Goal: Information Seeking & Learning: Learn about a topic

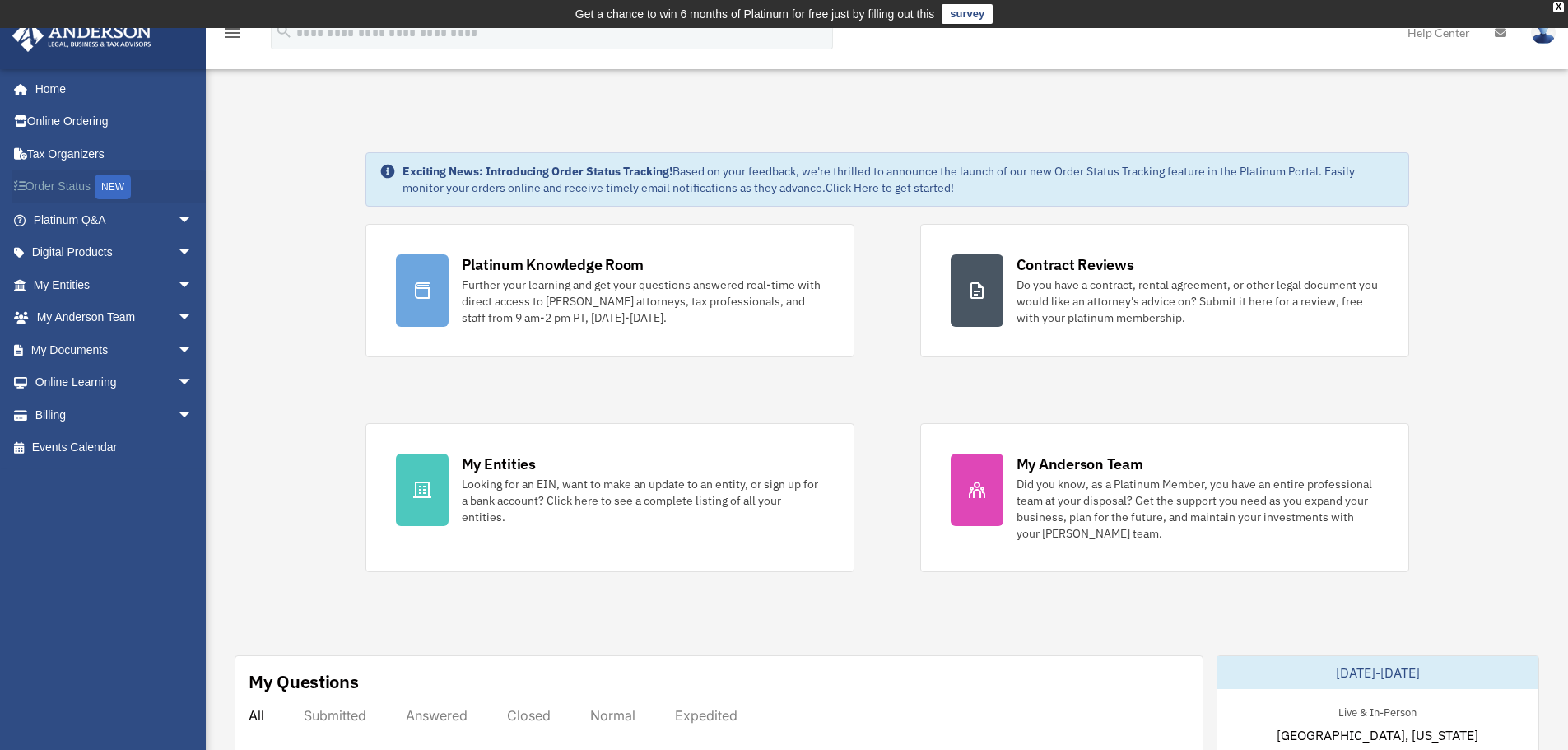
click at [60, 183] on link "Order Status NEW" at bounding box center [115, 187] width 207 height 34
click at [55, 87] on link "Home" at bounding box center [115, 89] width 207 height 33
click at [92, 280] on link "My Entities arrow_drop_down" at bounding box center [115, 285] width 207 height 33
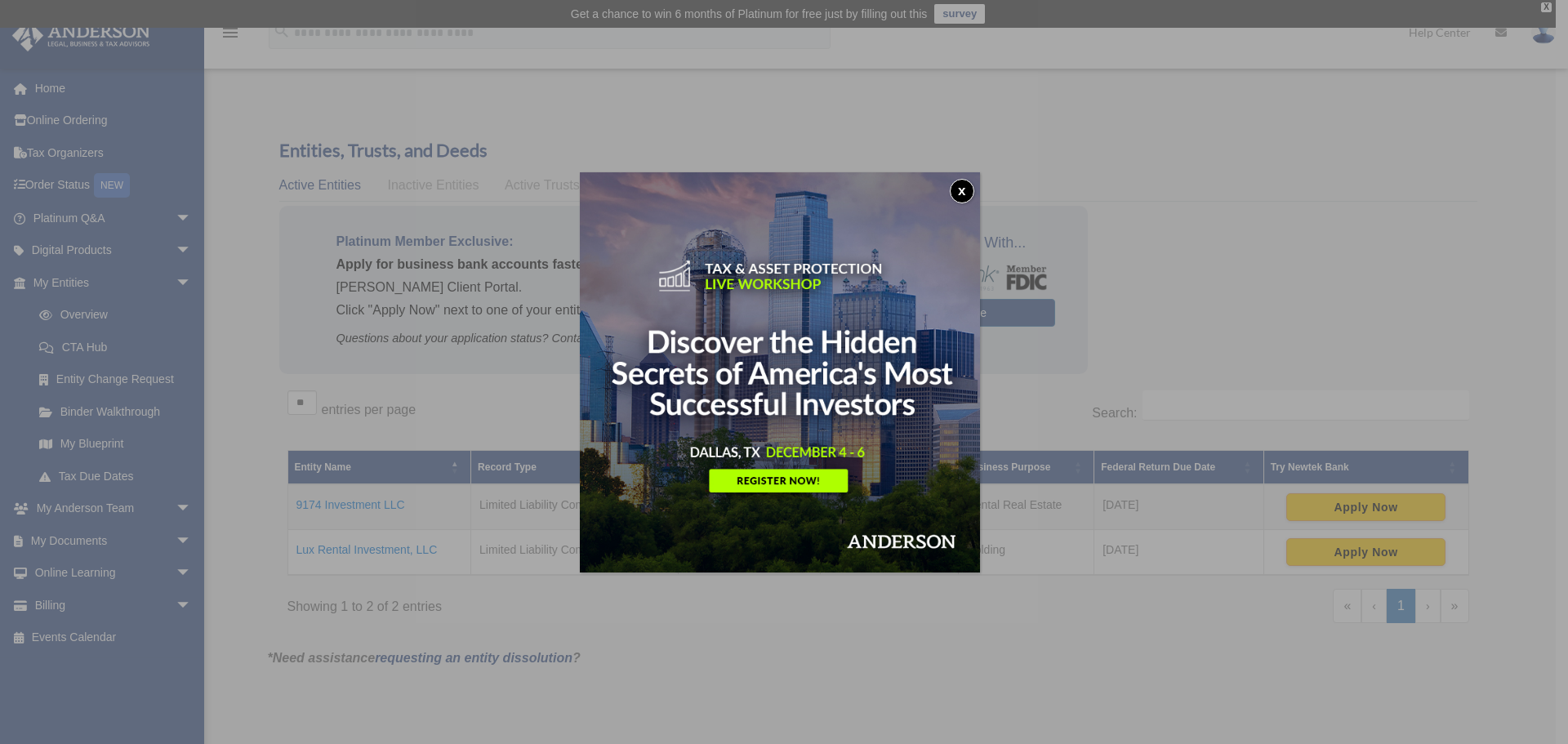
click at [970, 189] on button "x" at bounding box center [962, 191] width 25 height 25
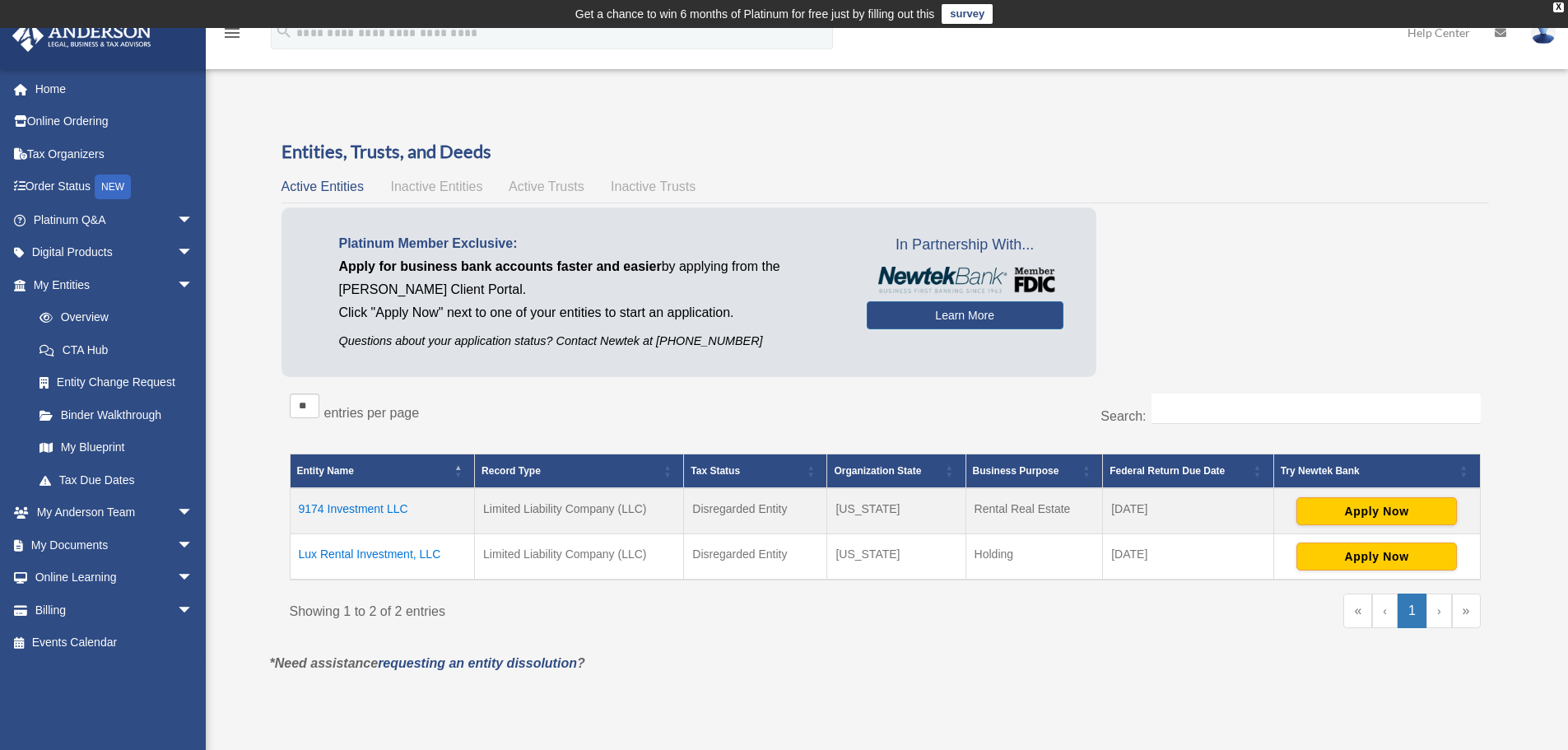
click at [442, 188] on span "Inactive Entities" at bounding box center [436, 186] width 93 height 14
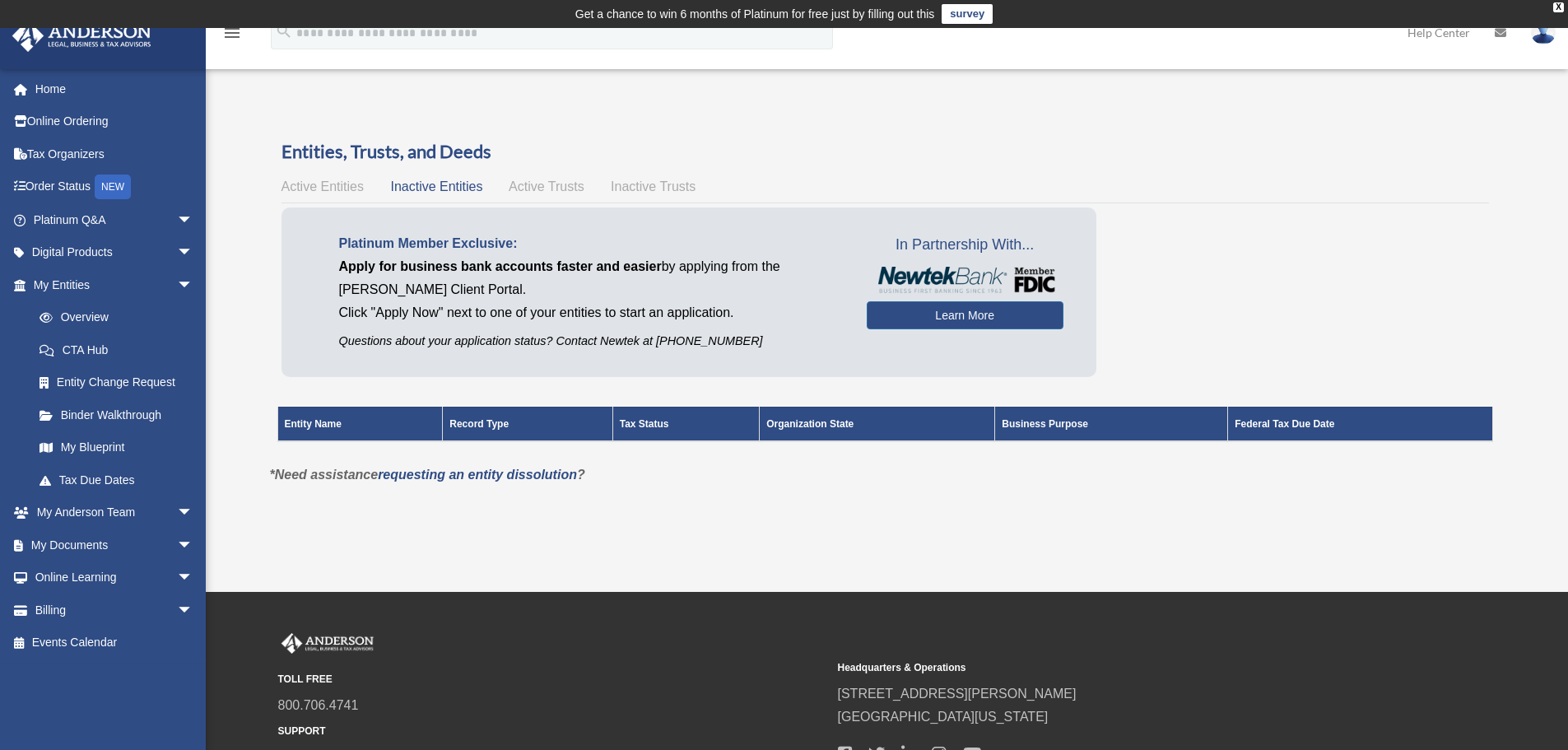
click at [531, 179] on span "Active Trusts" at bounding box center [546, 186] width 76 height 14
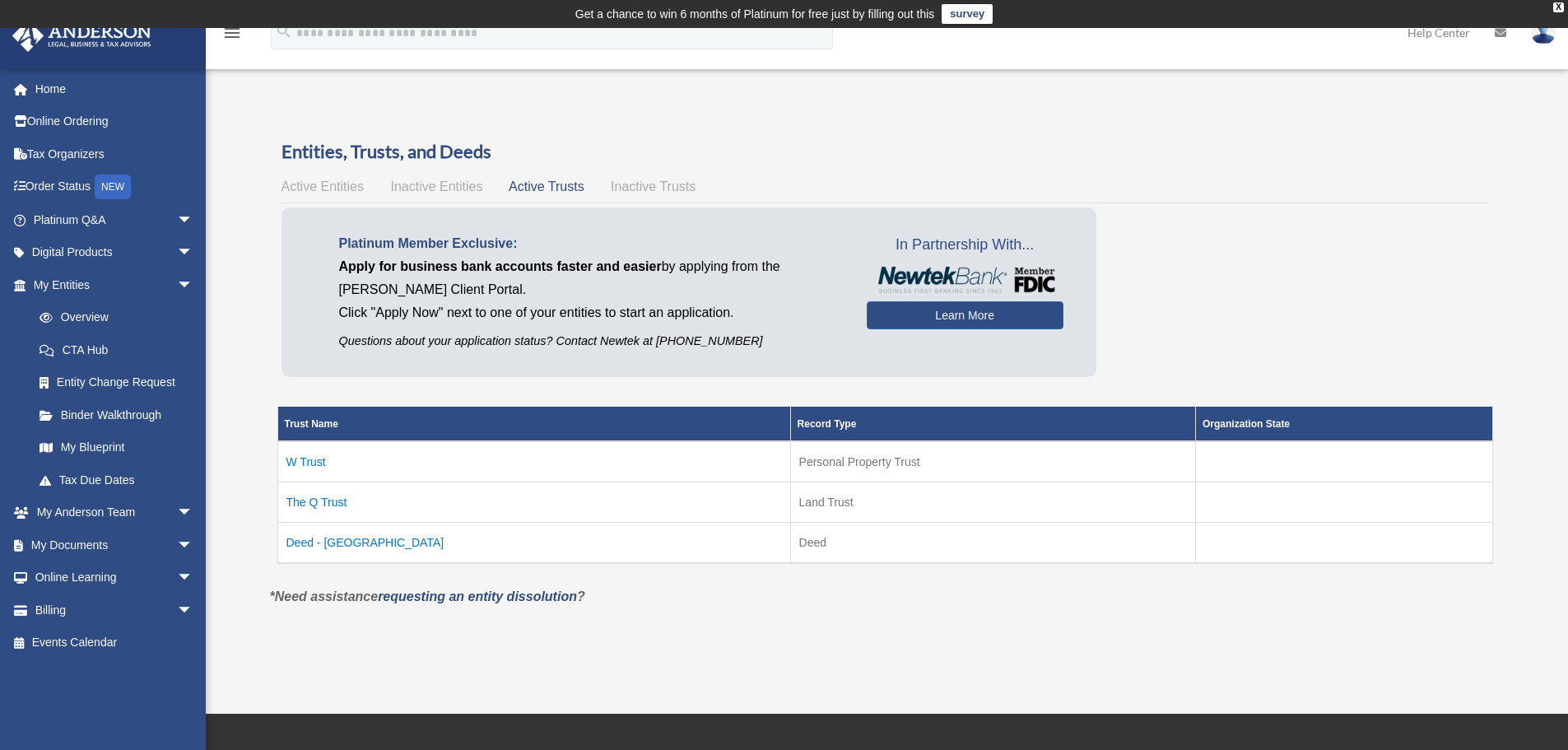
click at [289, 459] on td "W Trust" at bounding box center [534, 462] width 513 height 41
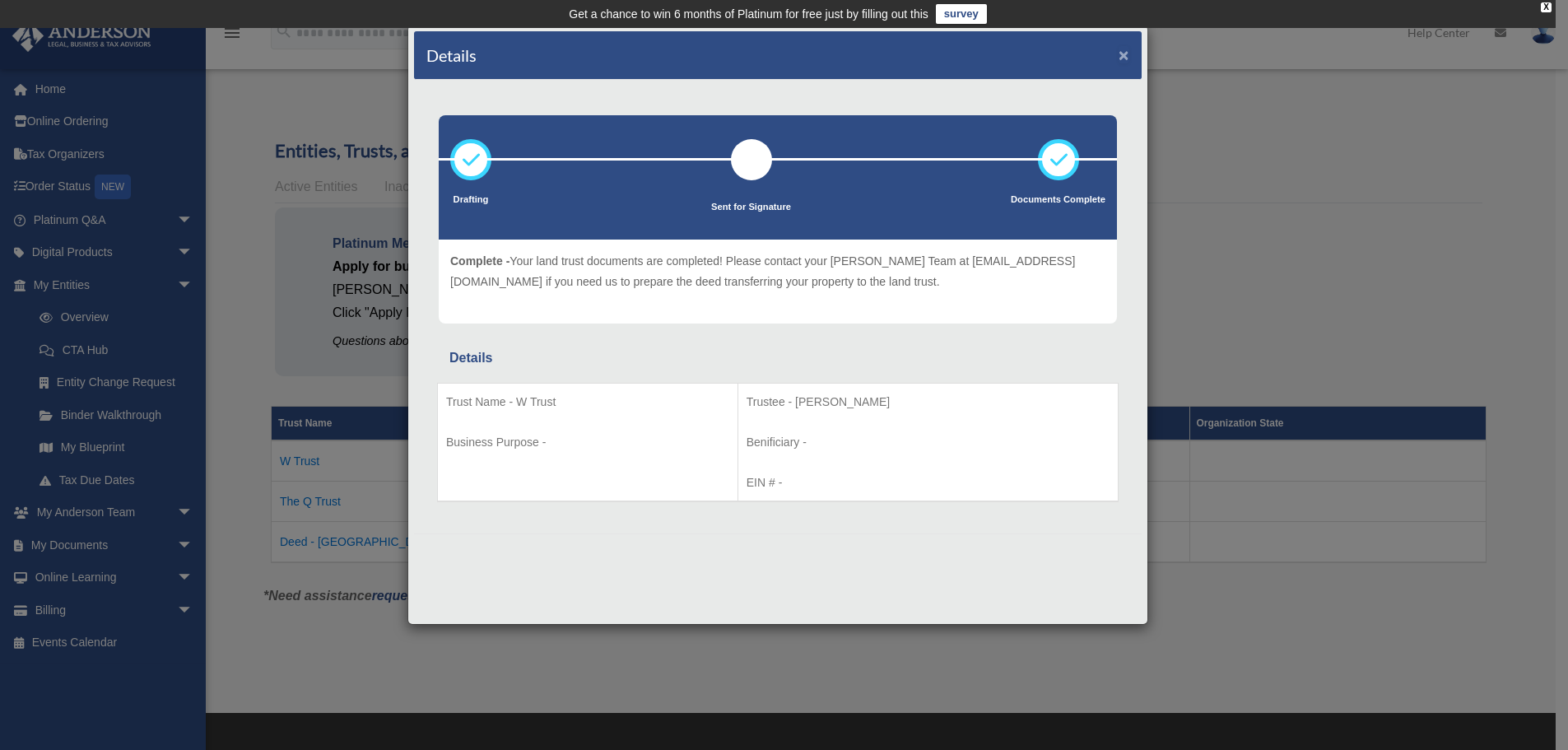
click at [1124, 55] on button "×" at bounding box center [1124, 54] width 11 height 17
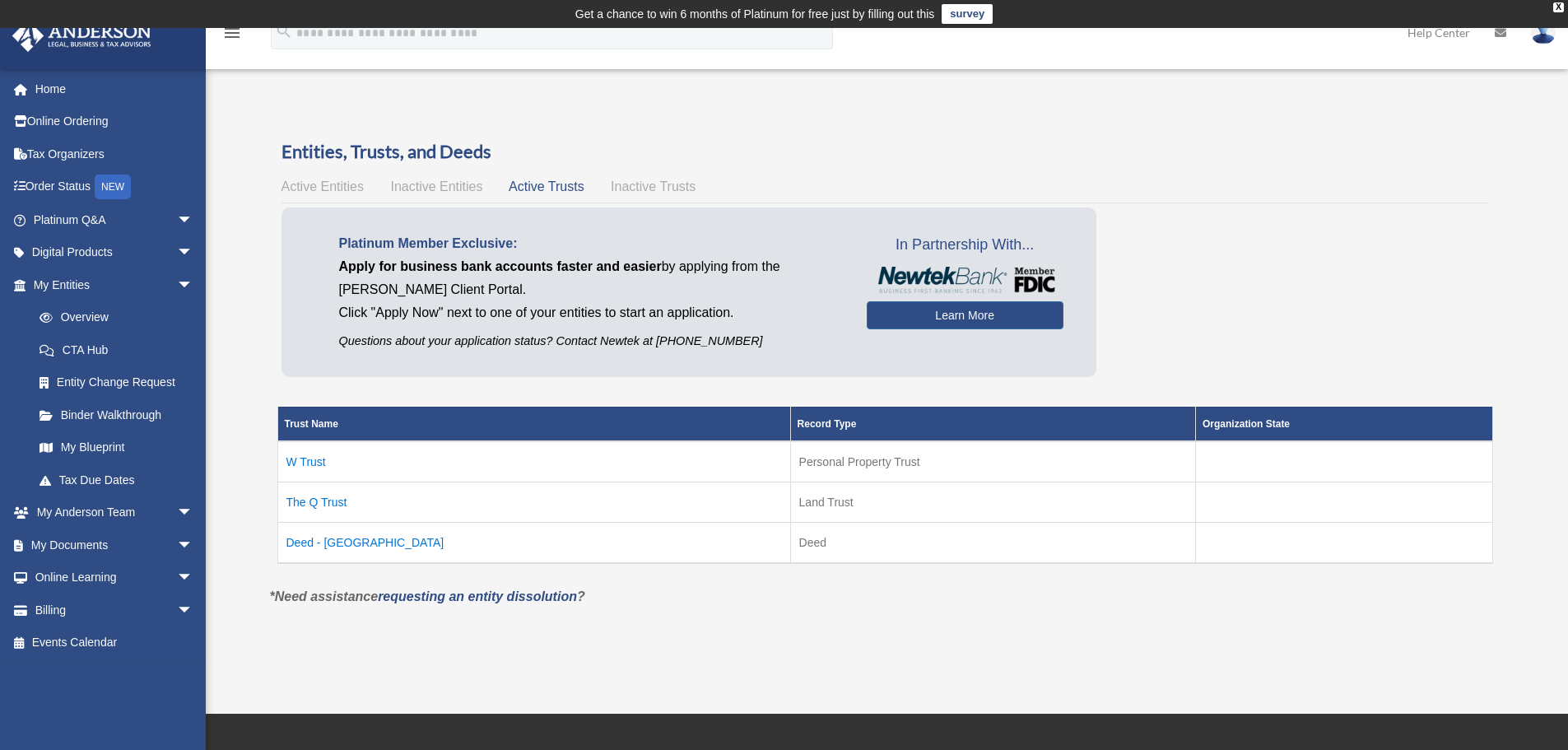
click at [312, 505] on td "The Q Trust" at bounding box center [534, 502] width 513 height 40
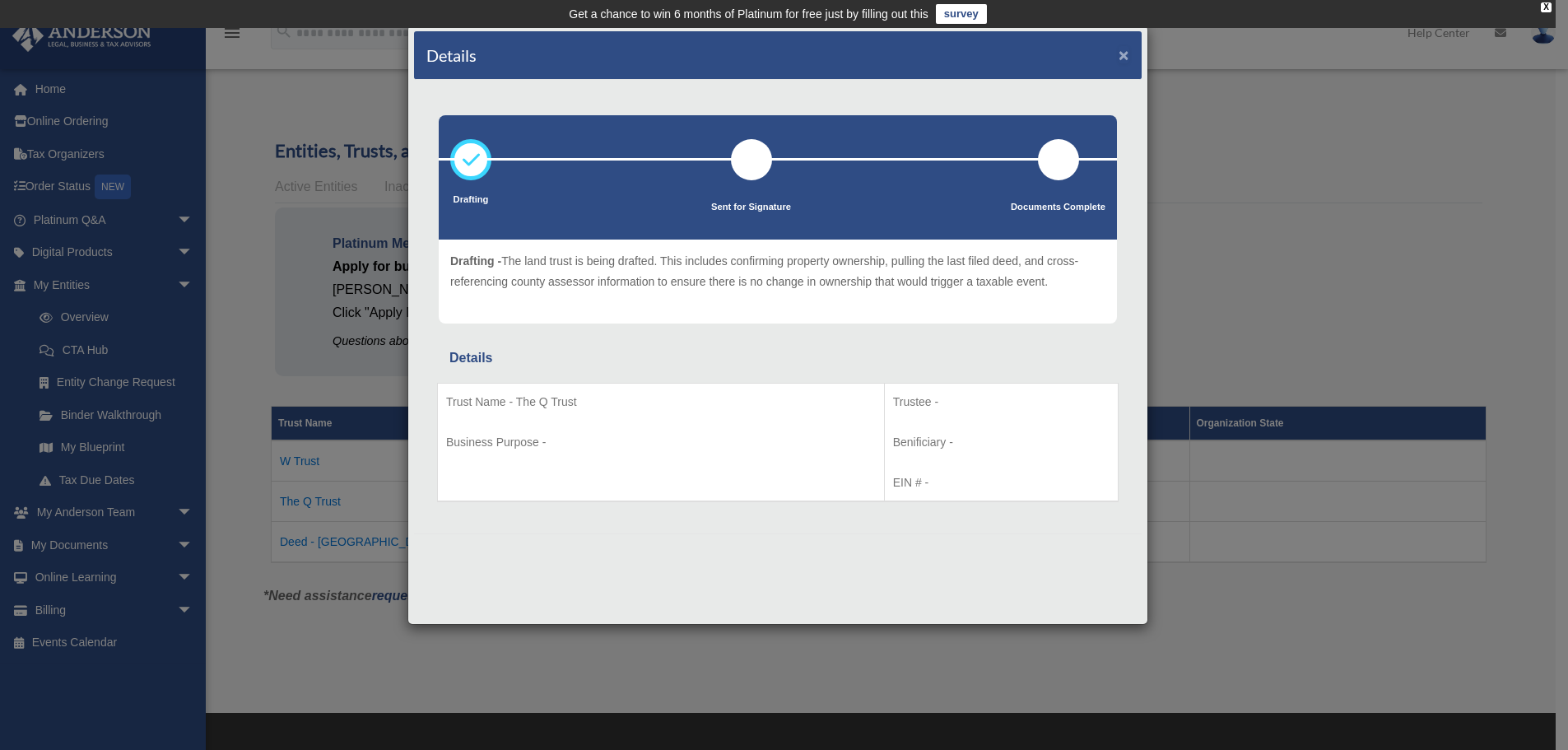
click at [1122, 53] on button "×" at bounding box center [1124, 54] width 11 height 17
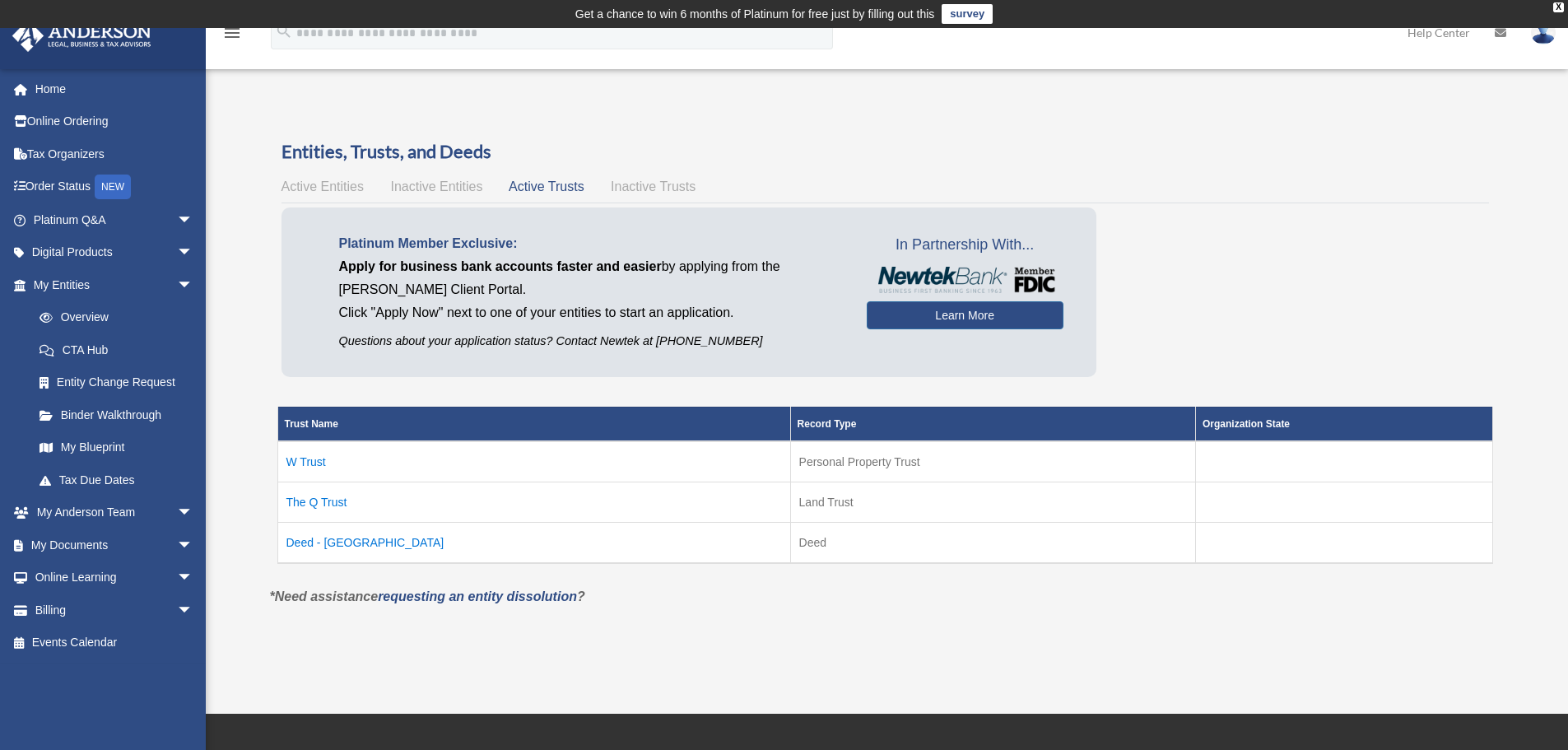
click at [417, 539] on td "Deed - Spring Mountain Highlands" at bounding box center [534, 542] width 513 height 41
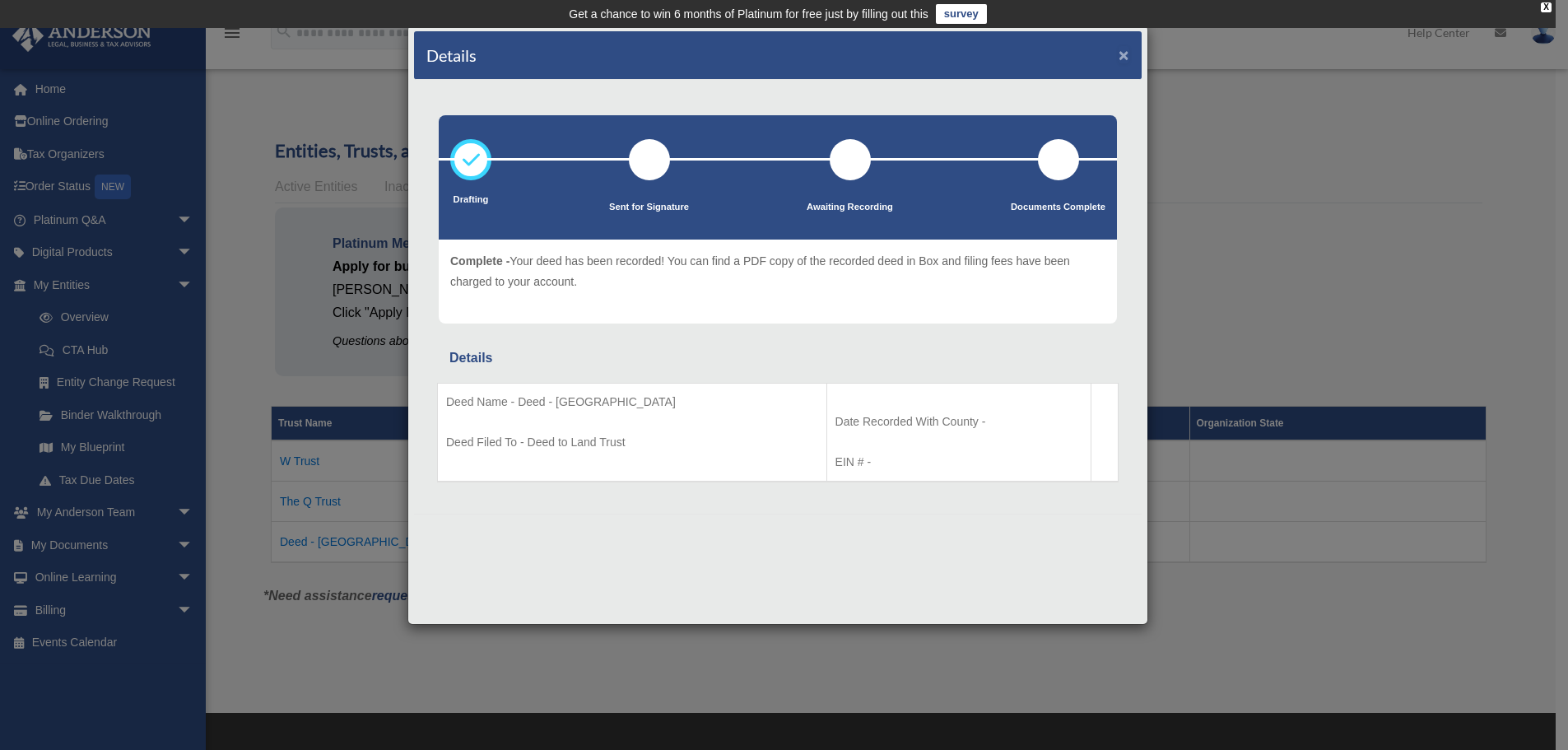
click at [1126, 53] on button "×" at bounding box center [1124, 54] width 11 height 17
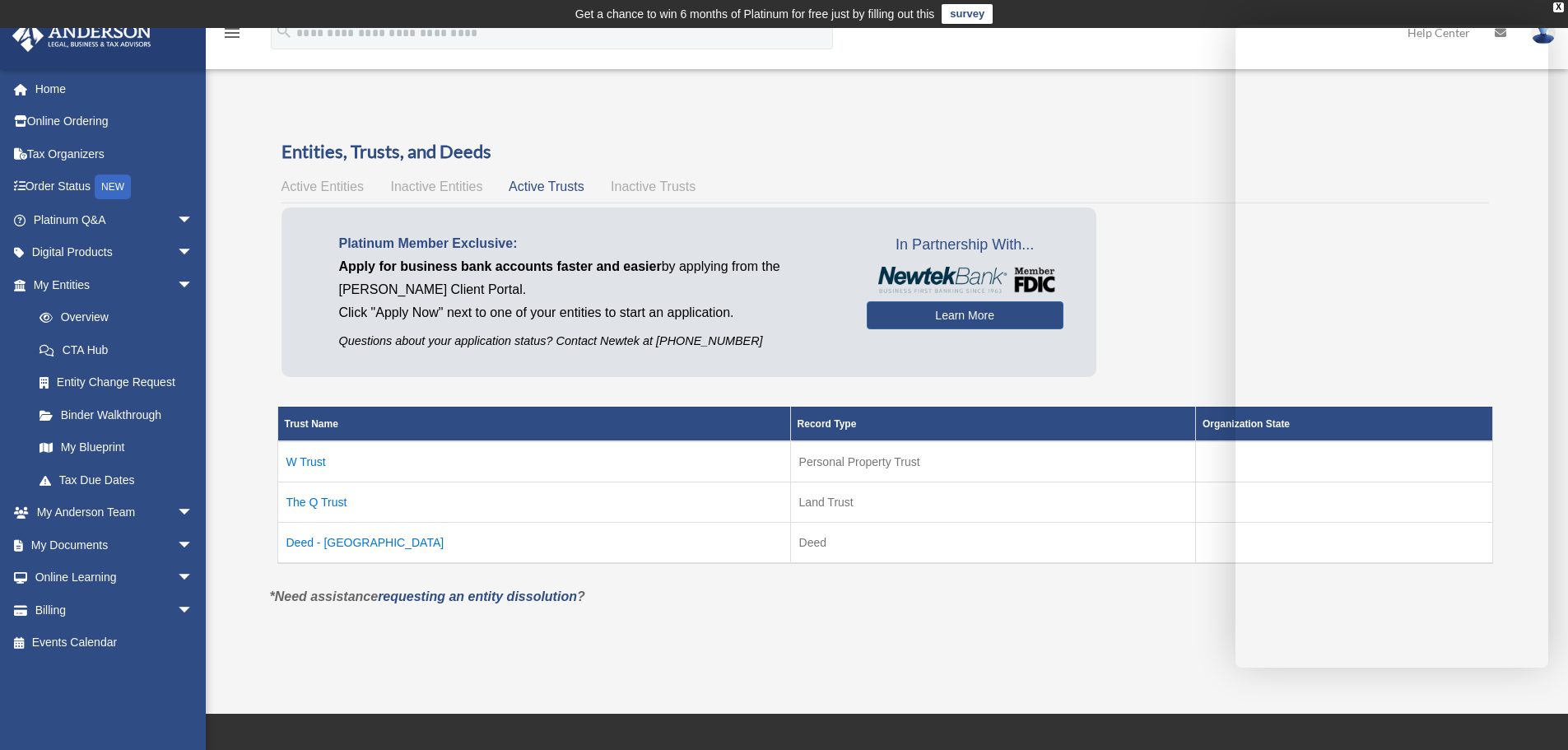
drag, startPoint x: 330, startPoint y: 460, endPoint x: 285, endPoint y: 464, distance: 45.2
click at [285, 464] on td "W Trust" at bounding box center [534, 462] width 513 height 41
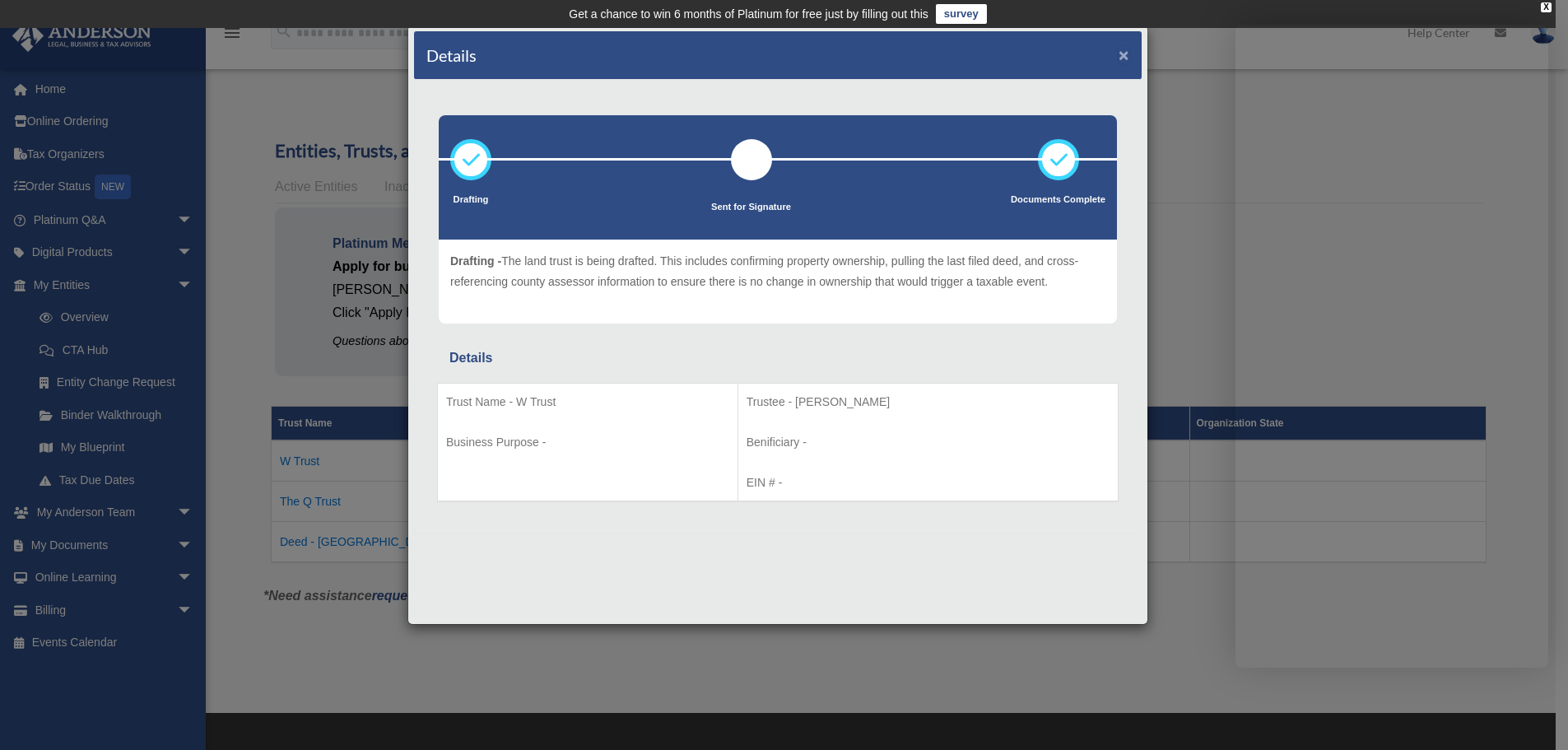
click at [1120, 49] on button "×" at bounding box center [1124, 54] width 11 height 17
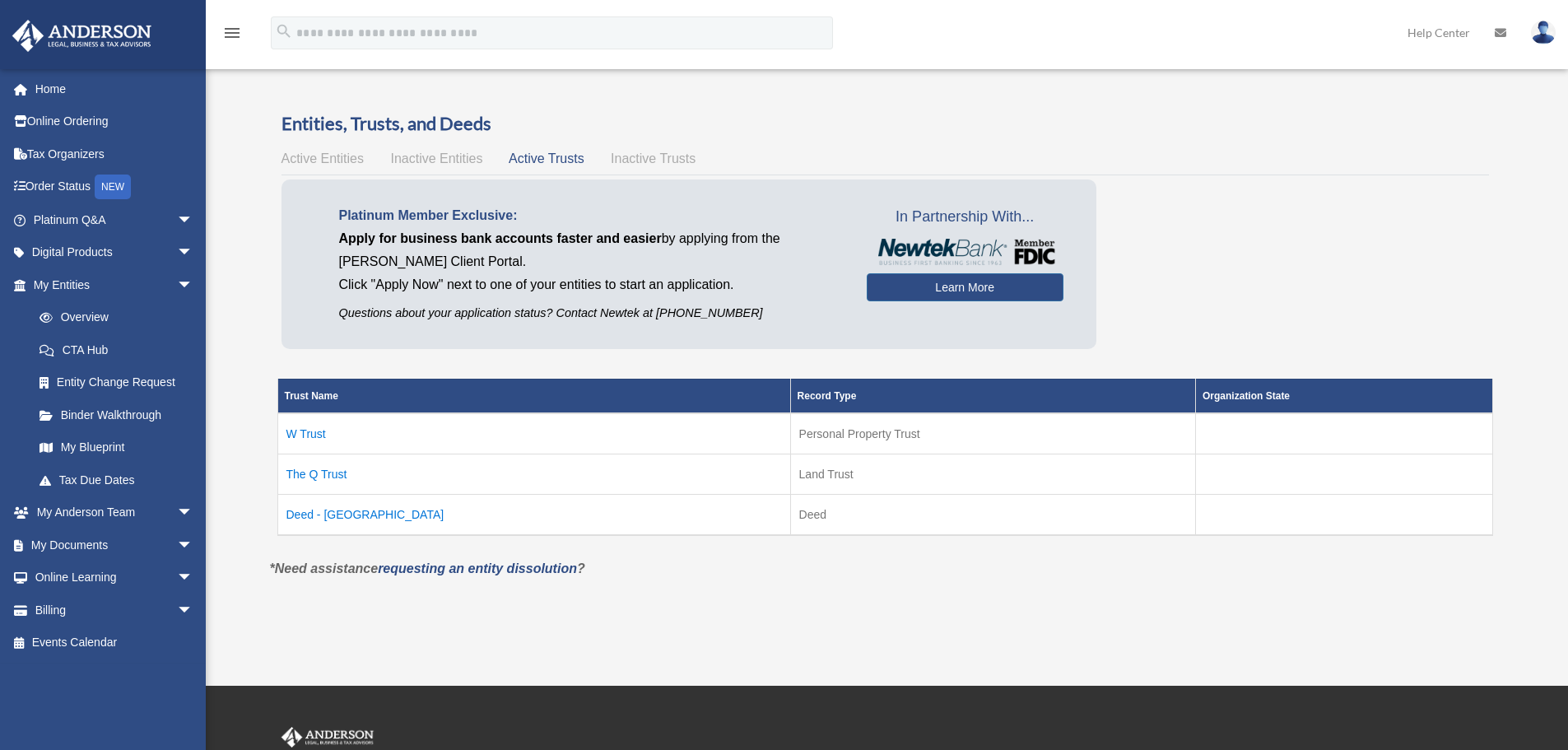
scroll to position [26, 0]
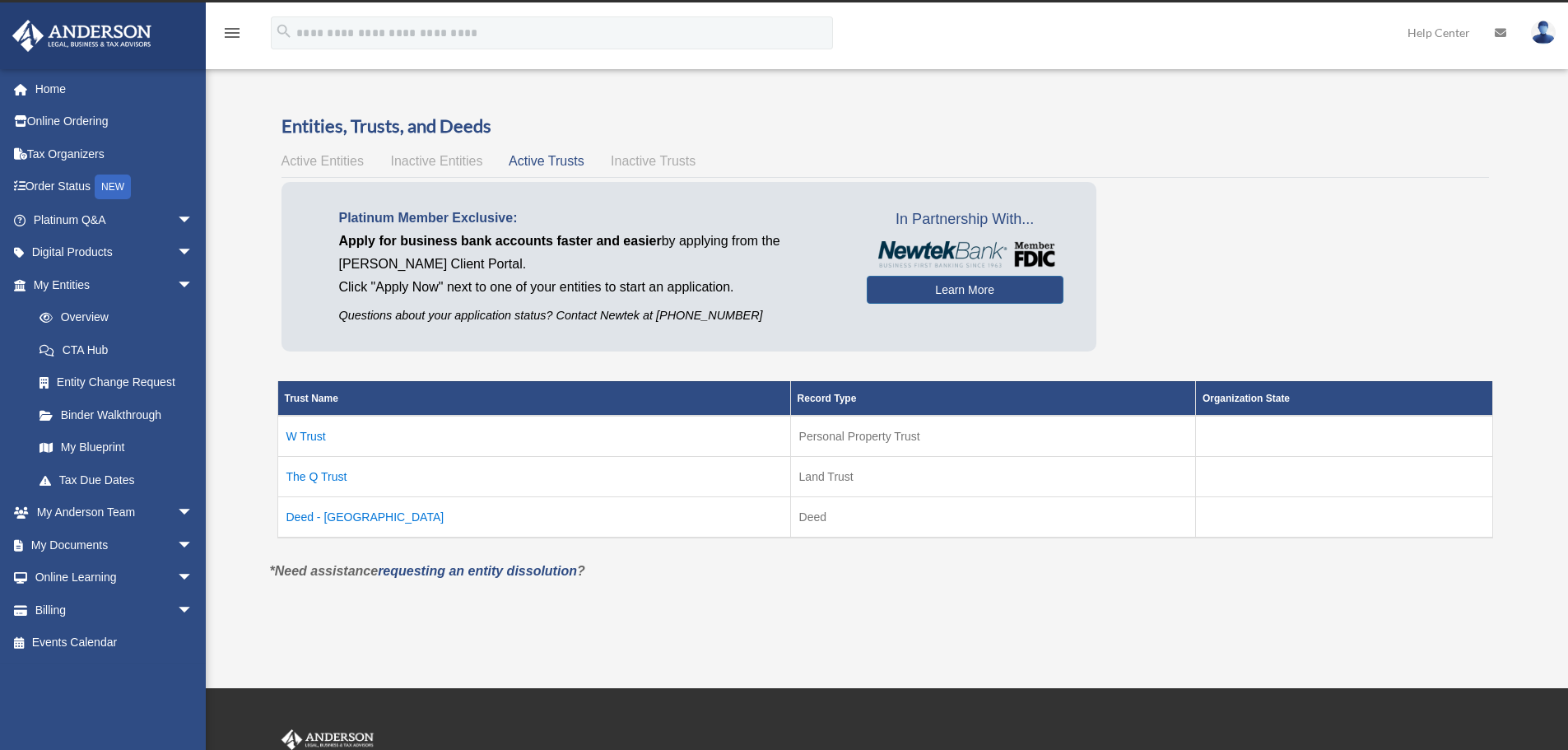
click at [667, 161] on span "Inactive Trusts" at bounding box center [653, 160] width 85 height 14
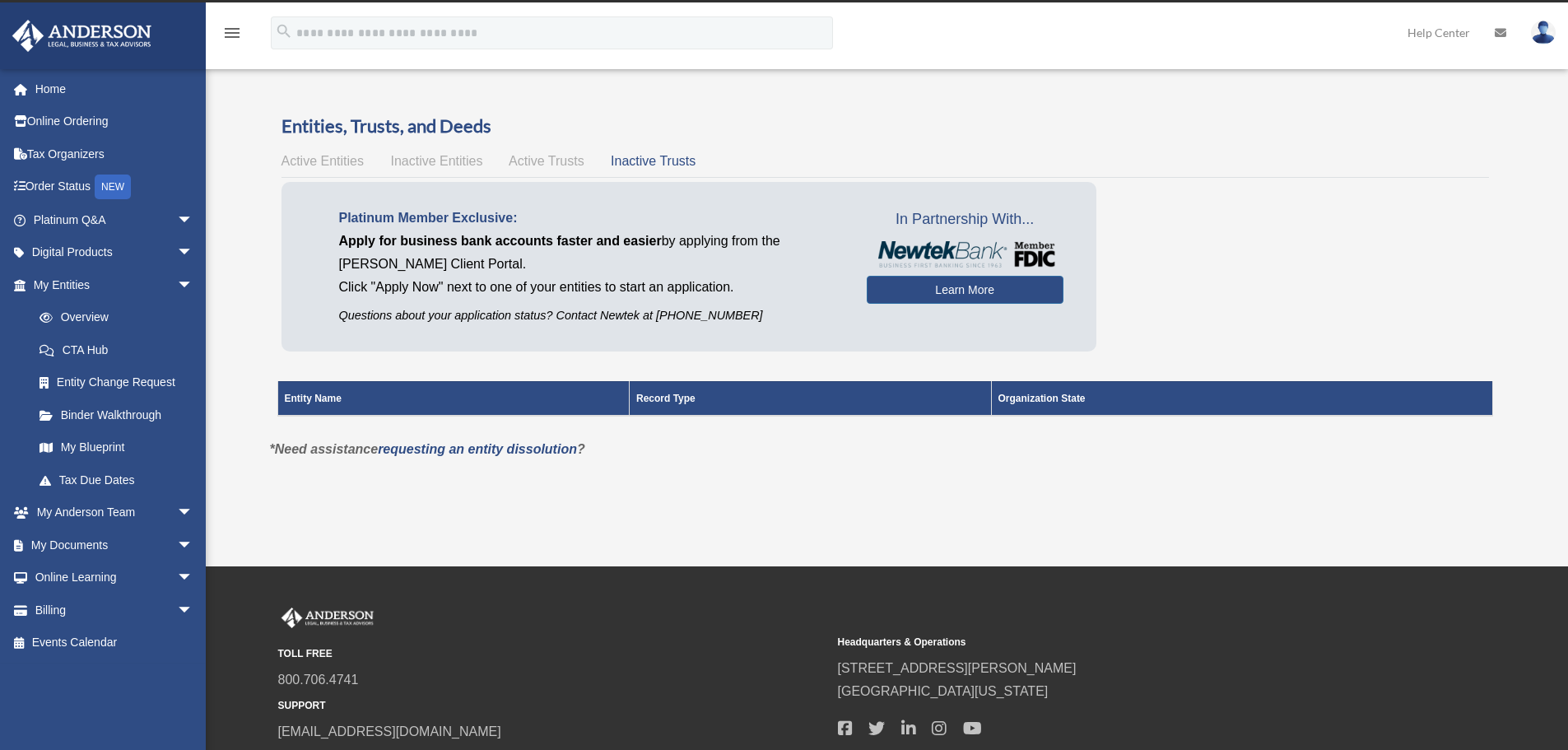
click at [453, 154] on span "Inactive Entities" at bounding box center [436, 160] width 93 height 14
click at [101, 311] on link "Overview" at bounding box center [120, 318] width 195 height 33
click at [97, 347] on link "CTA Hub" at bounding box center [120, 350] width 195 height 33
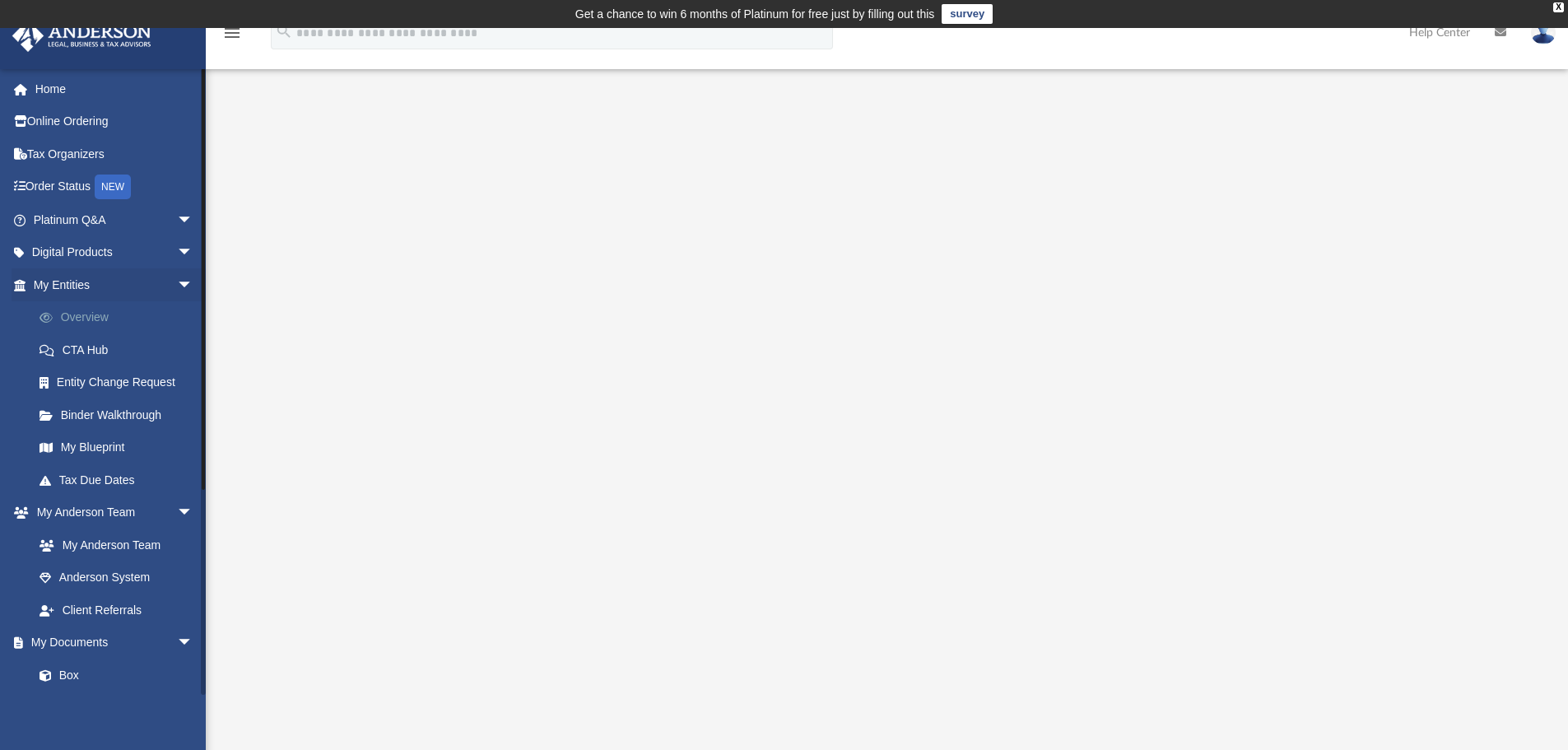
click at [93, 314] on link "Overview" at bounding box center [120, 318] width 195 height 33
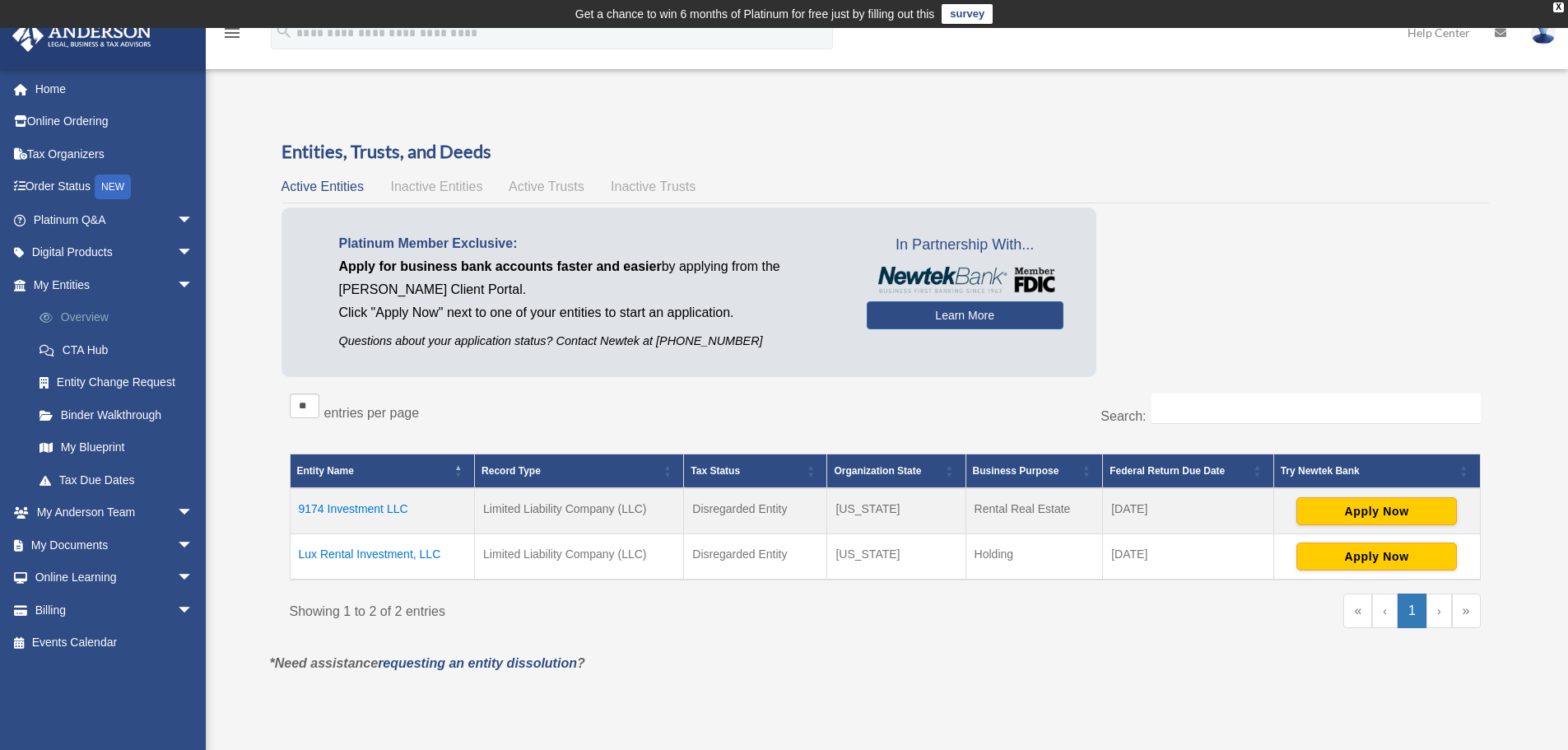
click at [69, 318] on link "Overview" at bounding box center [120, 318] width 195 height 33
click at [522, 179] on span "Active Trusts" at bounding box center [546, 186] width 76 height 14
click at [548, 188] on span "Active Trusts" at bounding box center [546, 186] width 76 height 14
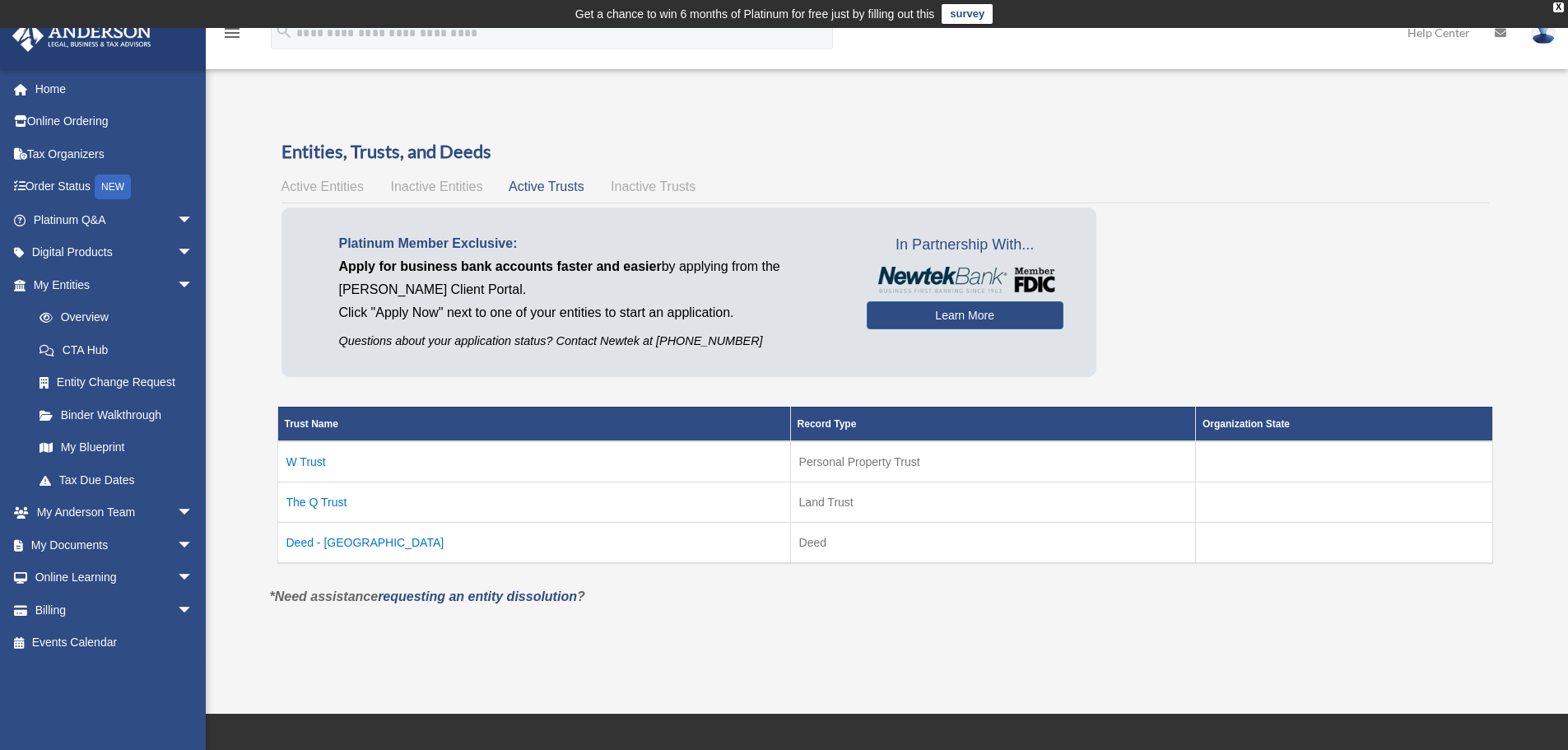
click at [293, 462] on td "W Trust" at bounding box center [534, 462] width 513 height 41
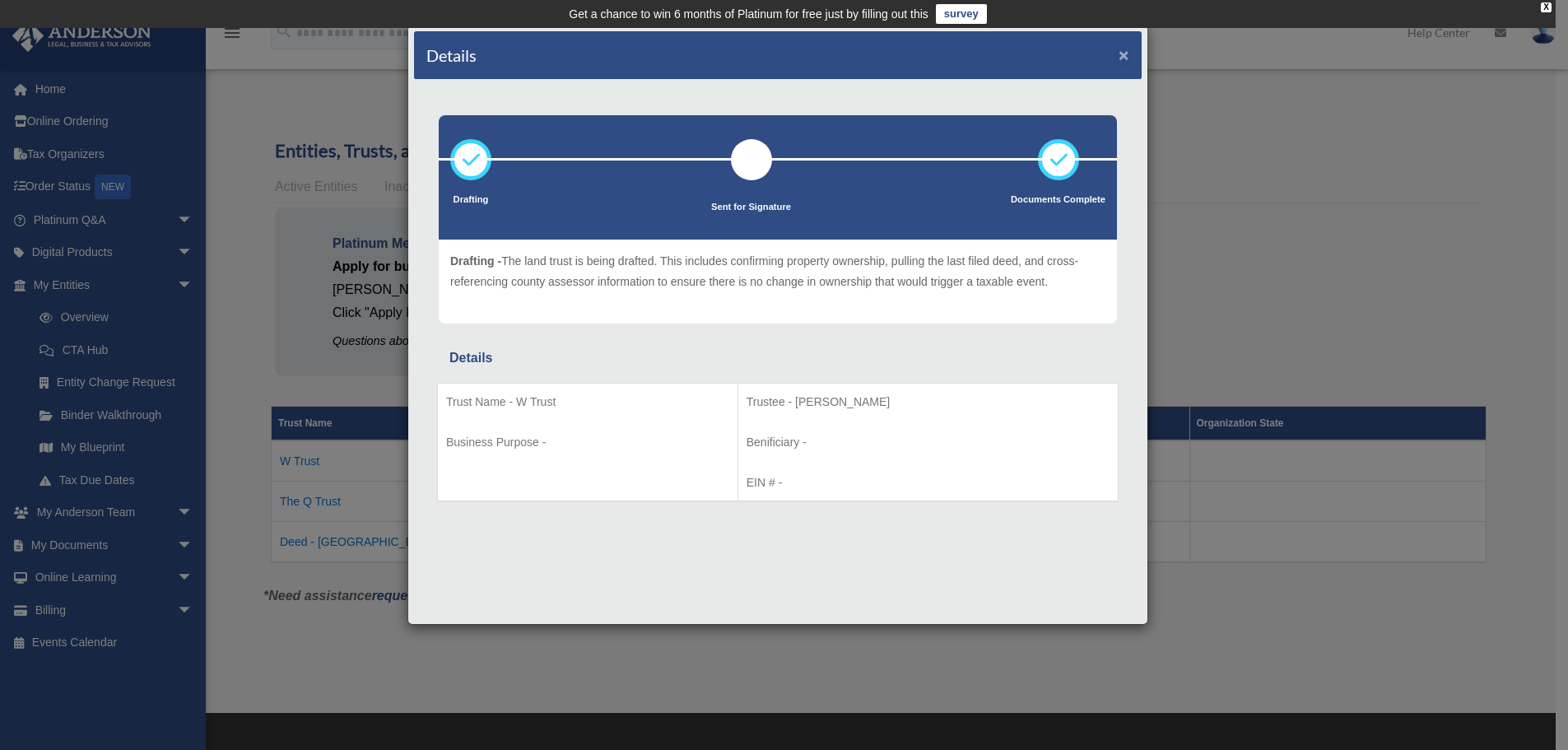
click at [1126, 48] on button "×" at bounding box center [1124, 54] width 11 height 17
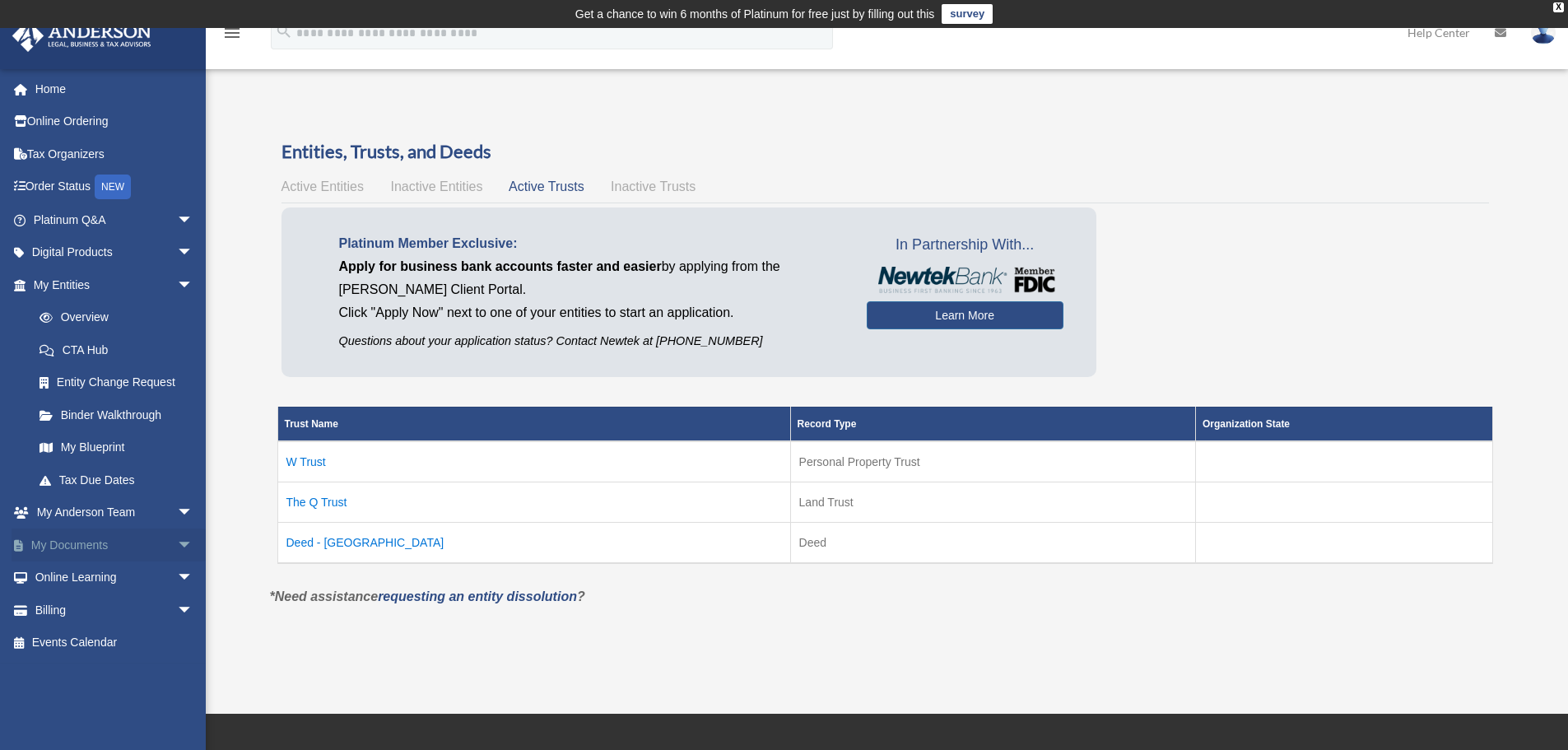
click at [84, 548] on link "My Documents arrow_drop_down" at bounding box center [115, 545] width 207 height 33
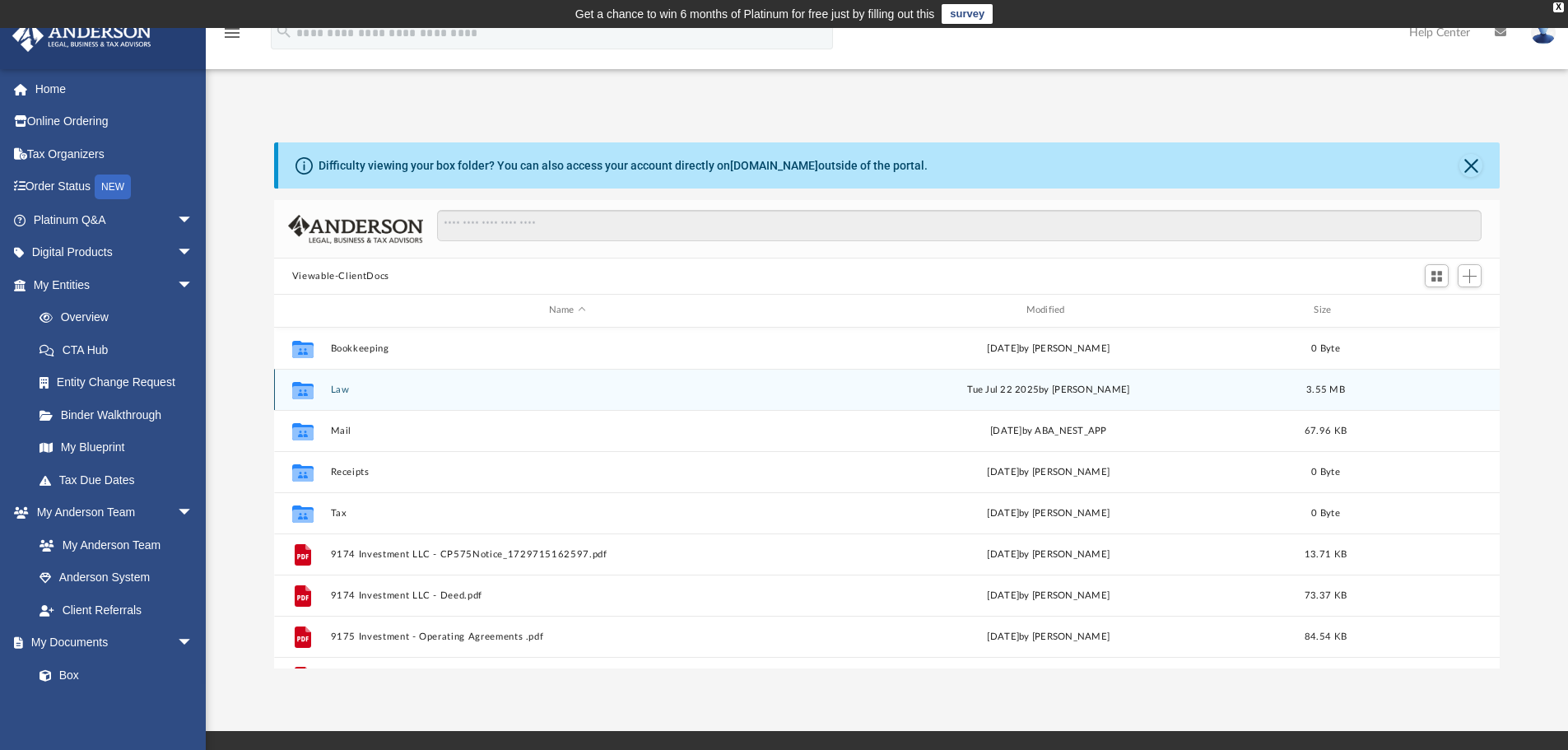
click at [324, 390] on div "Collaborated Folder Law Tue Jul 22 2025 by Amber Johnson 3.55 MB" at bounding box center [887, 389] width 1226 height 41
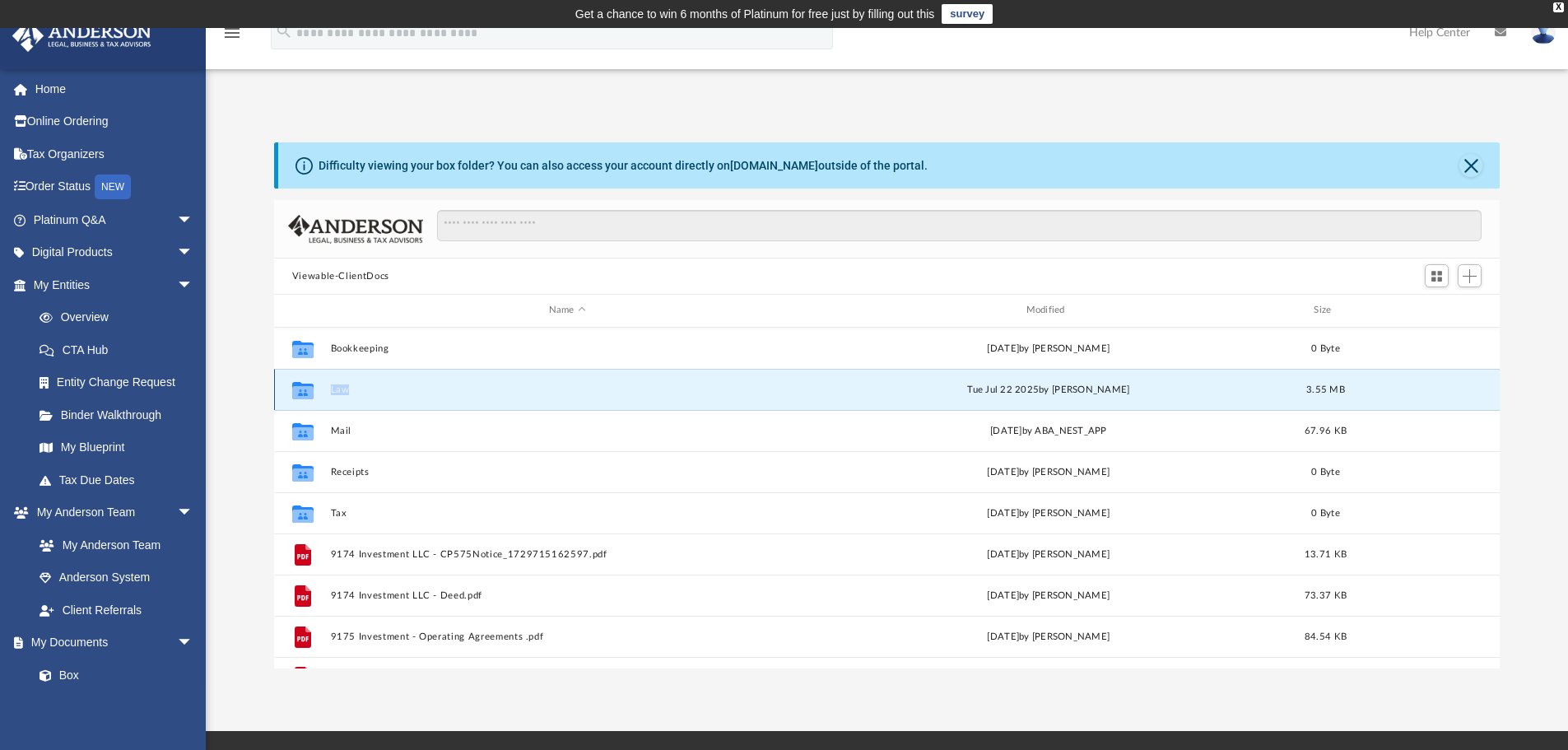
click at [324, 390] on div "Collaborated Folder Law Tue Jul 22 2025 by Amber Johnson 3.55 MB" at bounding box center [887, 389] width 1226 height 41
click at [299, 391] on icon "grid" at bounding box center [302, 392] width 21 height 13
click at [247, 386] on div "Difficulty viewing your box folder? You can also access your account directly o…" at bounding box center [887, 405] width 1362 height 526
click at [308, 387] on icon "grid" at bounding box center [302, 392] width 21 height 13
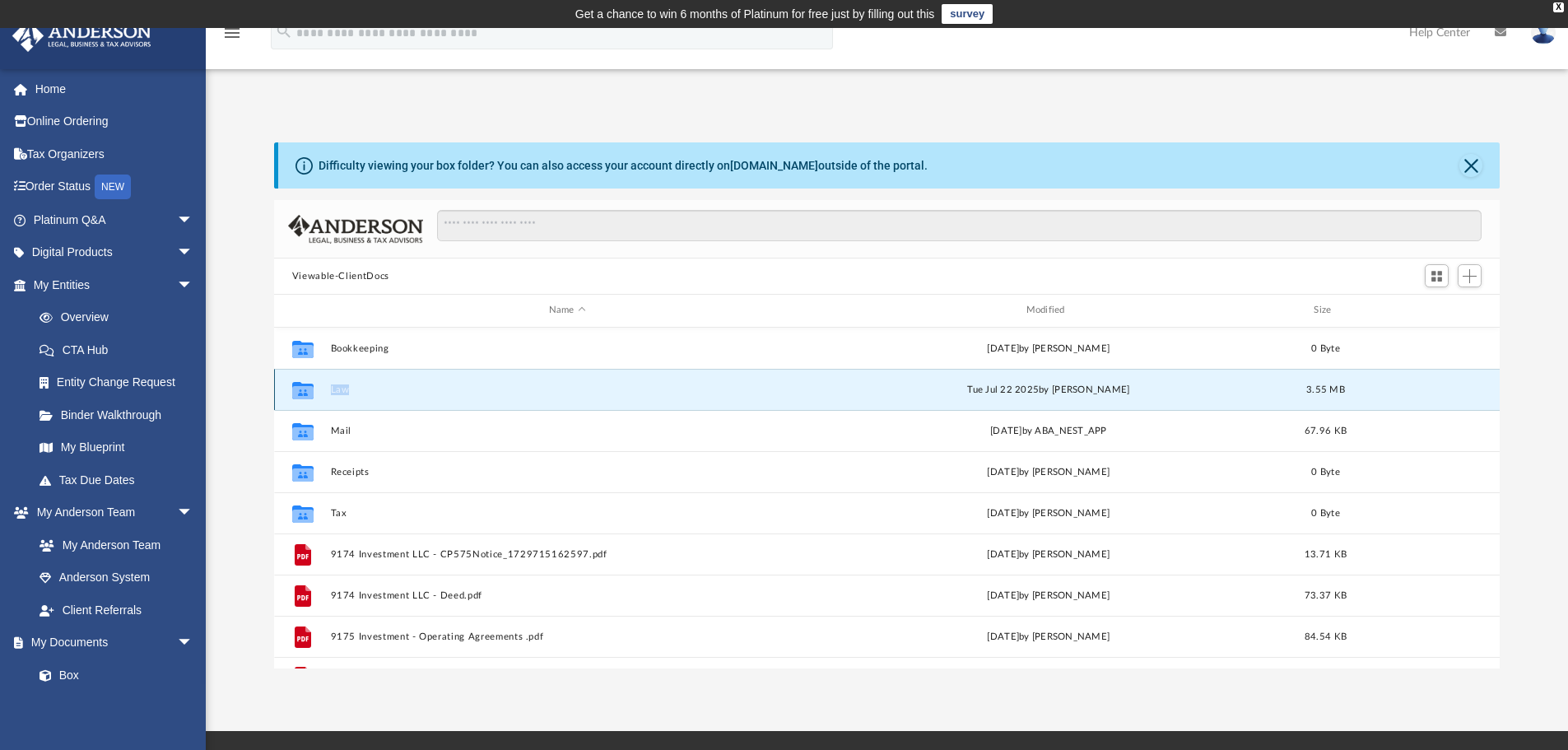
click at [308, 387] on icon "grid" at bounding box center [302, 392] width 21 height 13
click at [238, 399] on div "Difficulty viewing your box folder? You can also access your account directly o…" at bounding box center [887, 405] width 1362 height 526
click at [177, 252] on span "arrow_drop_down" at bounding box center [193, 253] width 33 height 34
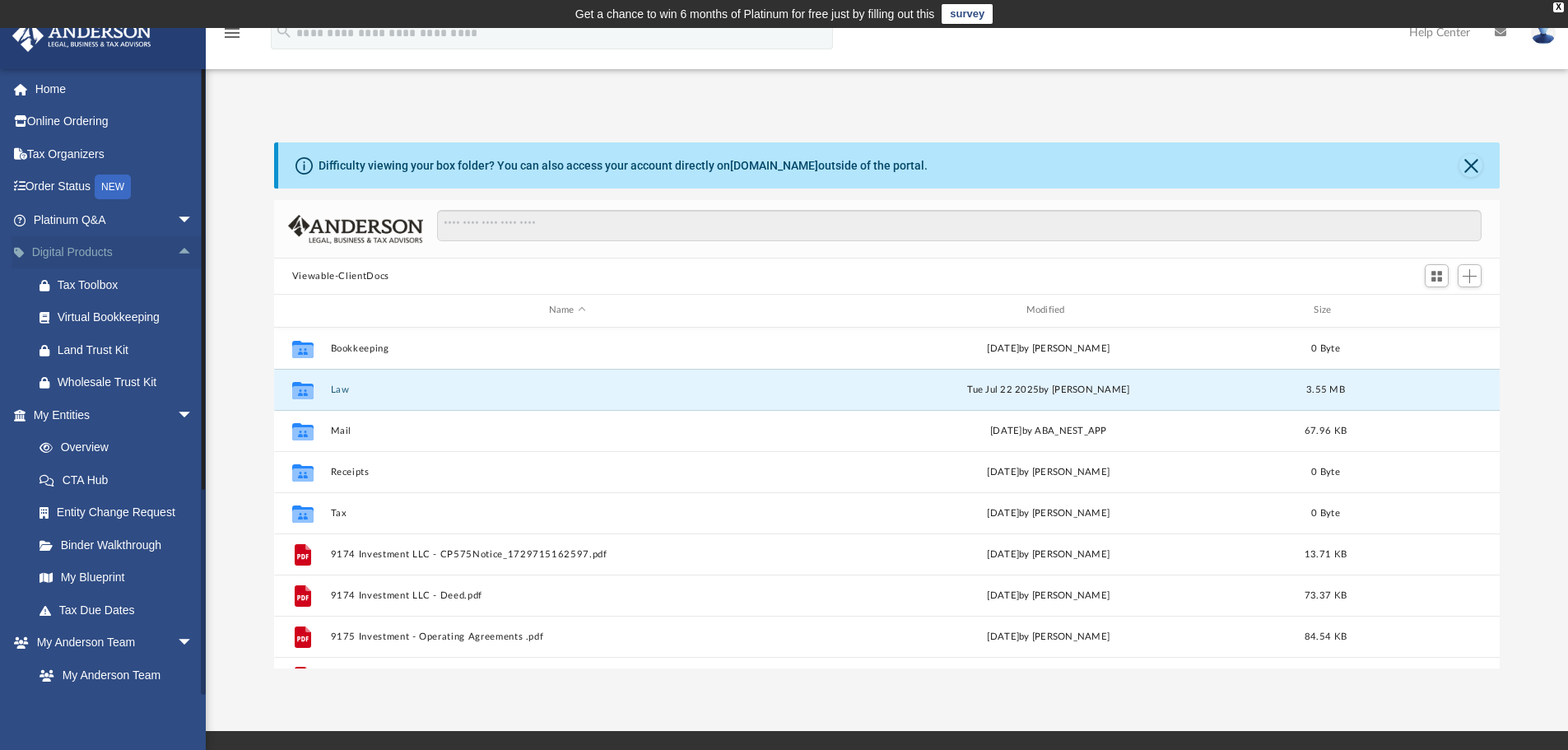
click at [177, 252] on span "arrow_drop_up" at bounding box center [193, 253] width 33 height 34
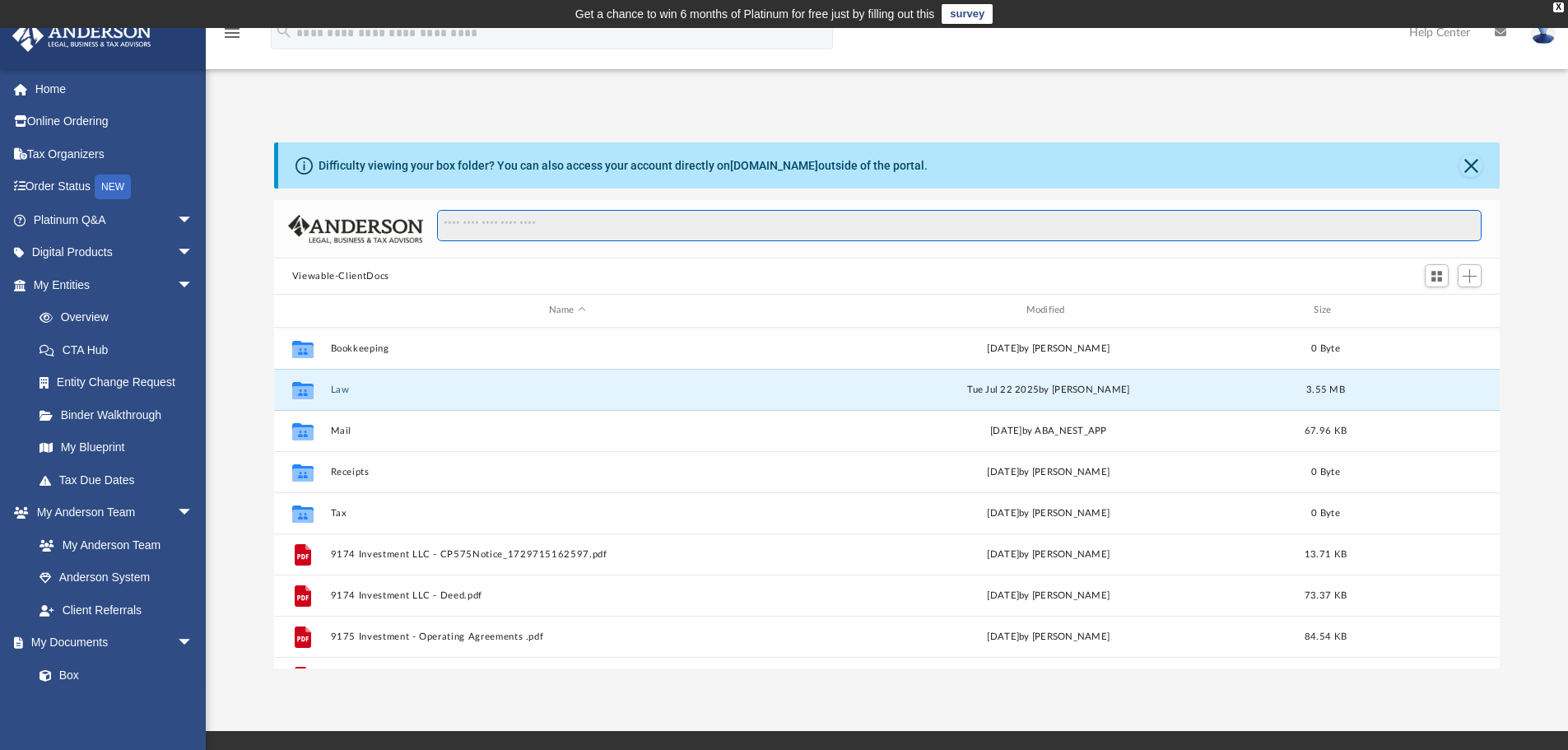
click at [561, 225] on input "Search files and folders" at bounding box center [959, 225] width 1044 height 31
type input "*****"
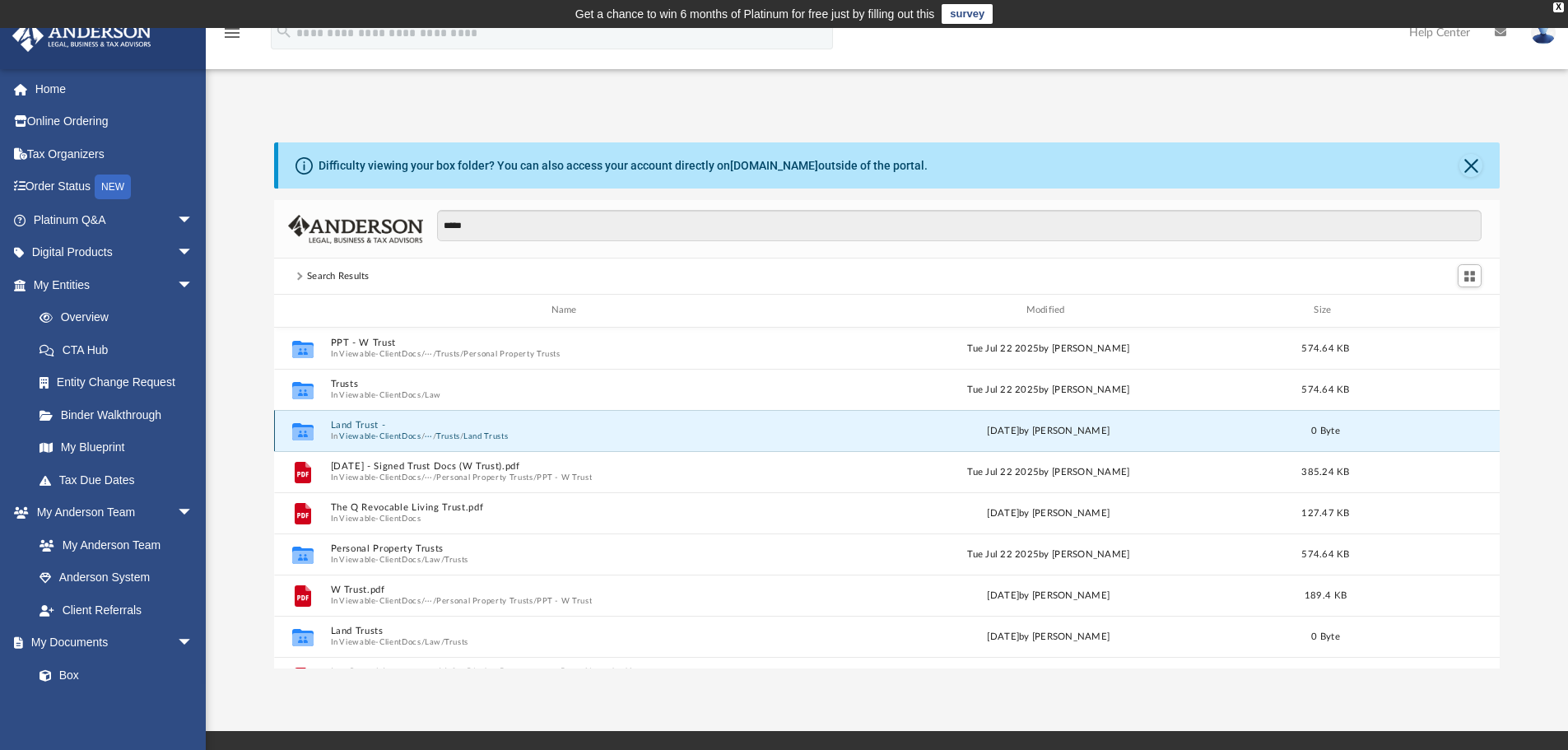
click at [358, 426] on button "Land Trust -" at bounding box center [567, 425] width 474 height 11
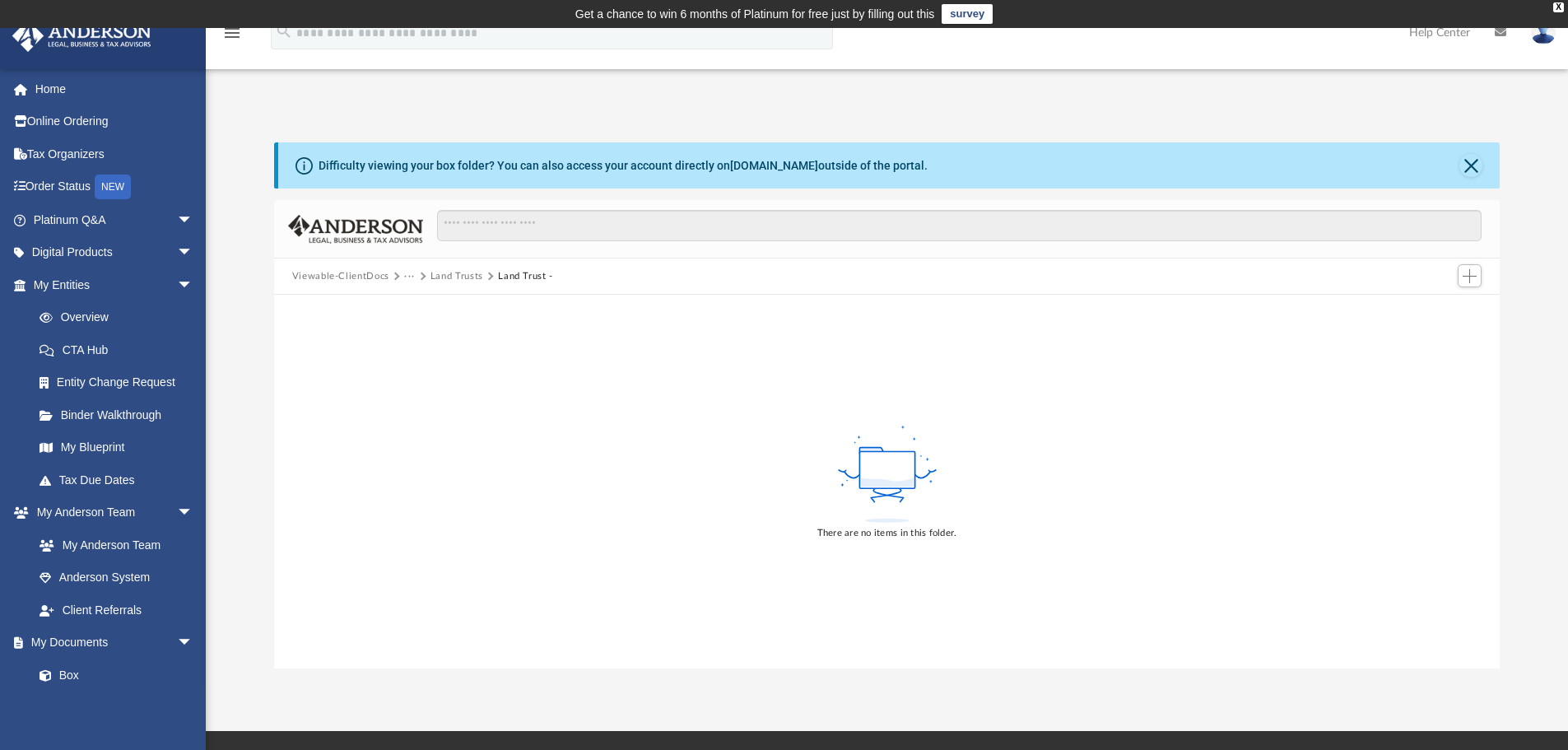
click at [366, 274] on button "Viewable-ClientDocs" at bounding box center [341, 277] width 97 height 15
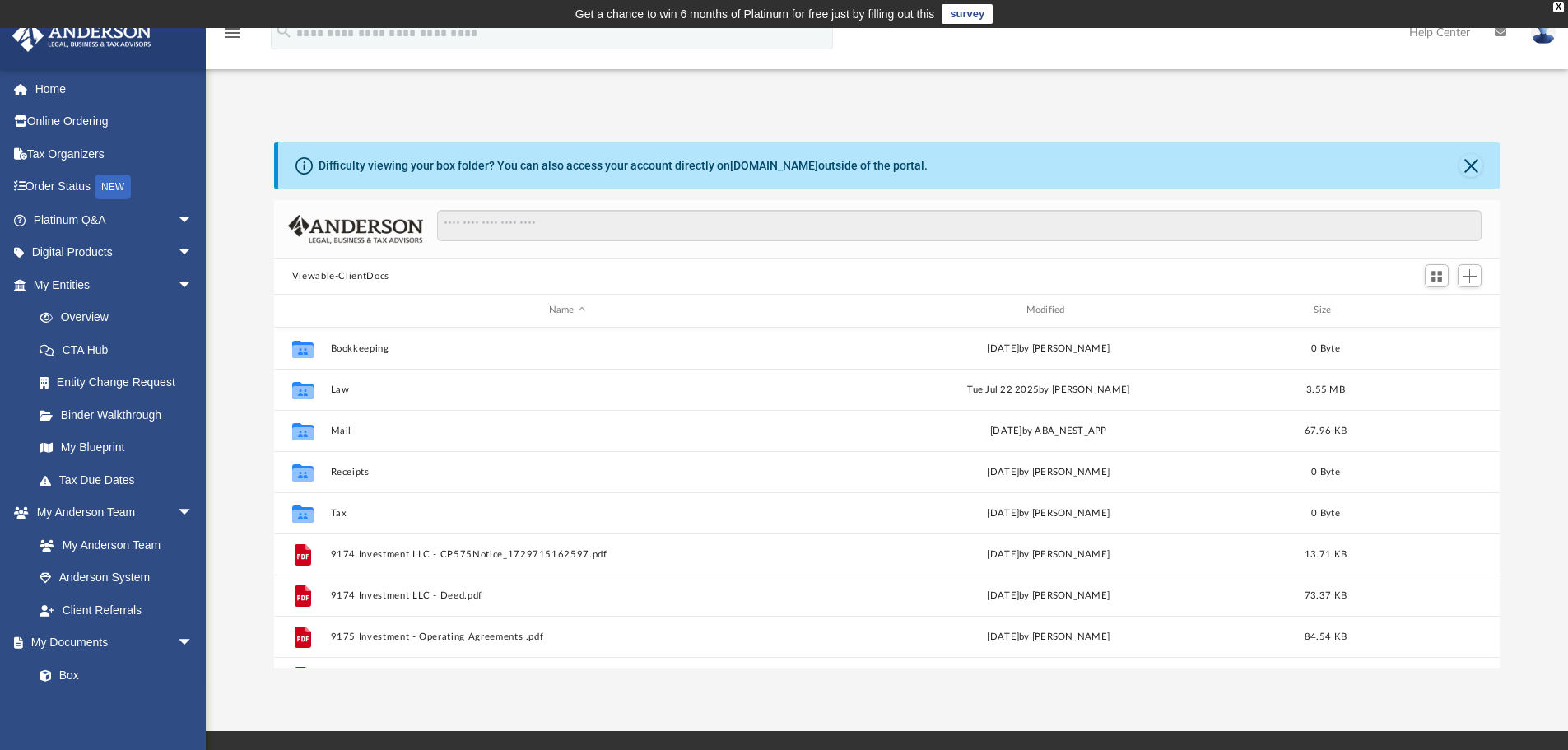
scroll to position [362, 1214]
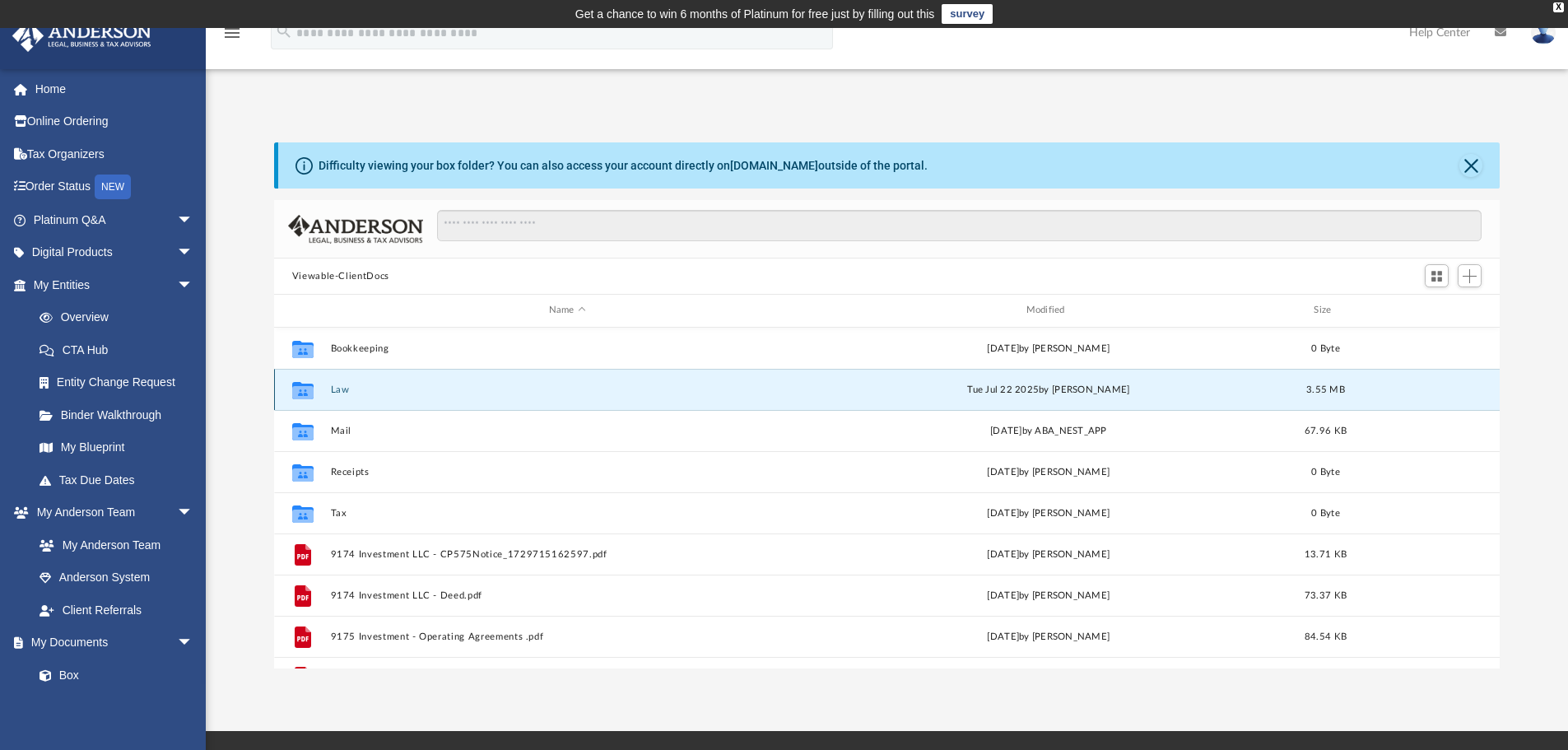
click at [330, 386] on button "Law" at bounding box center [567, 390] width 474 height 11
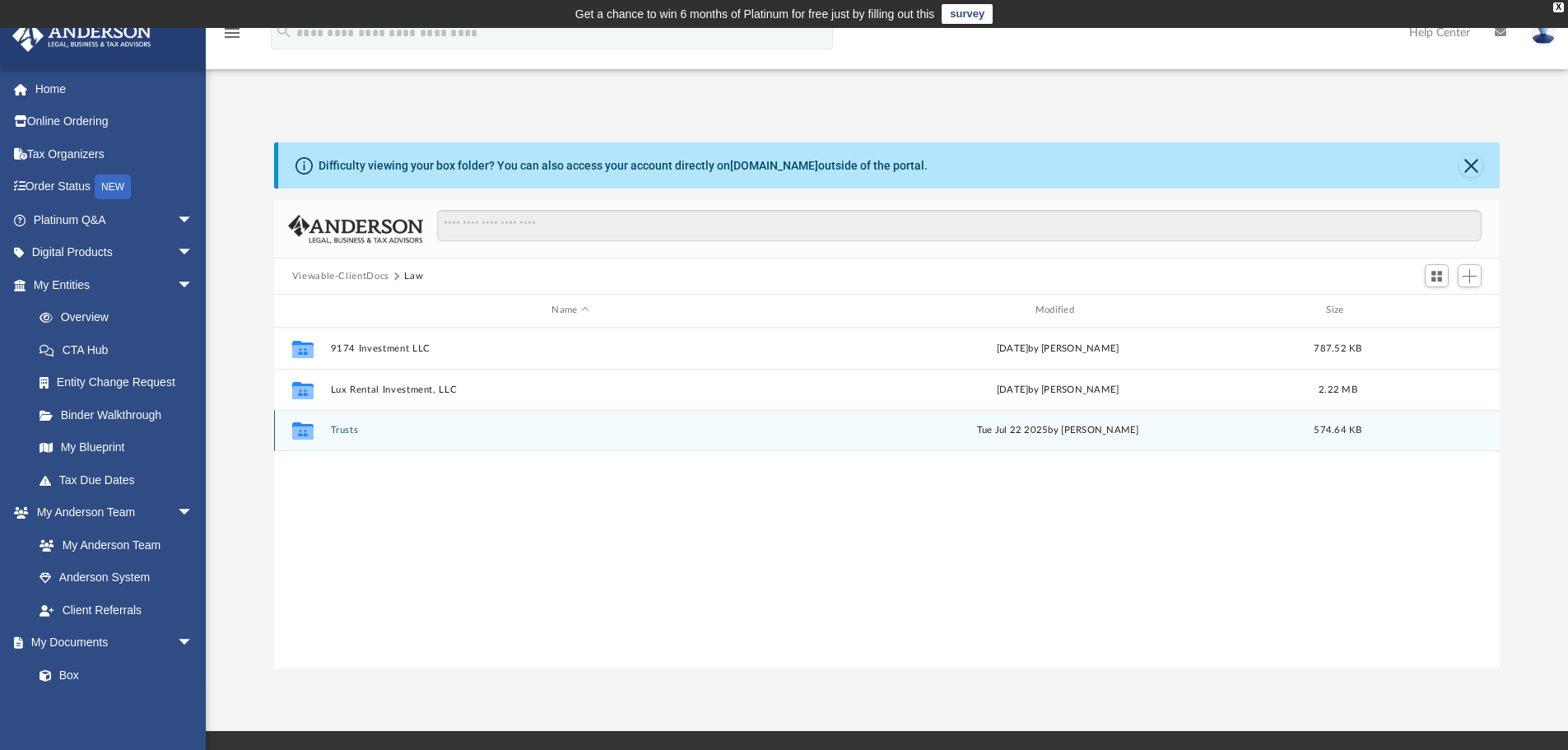
click at [343, 429] on button "Trusts" at bounding box center [570, 430] width 480 height 11
click at [386, 429] on button "Personal Property Trusts" at bounding box center [570, 430] width 480 height 11
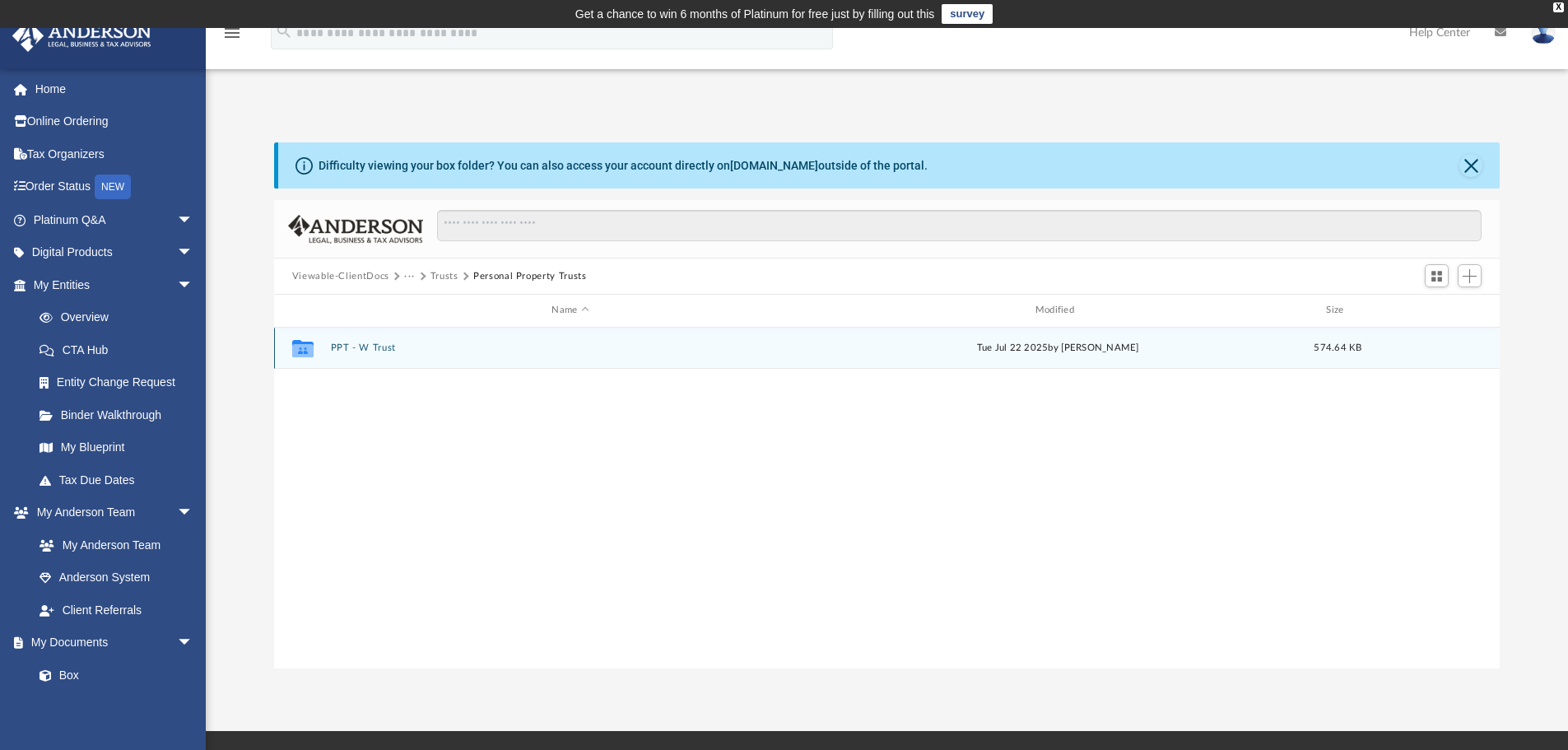
click at [372, 342] on div "Collaborated Folder PPT - W Trust Tue Jul 22 2025 by Ashley Sevy 574.64 KB" at bounding box center [887, 348] width 1226 height 41
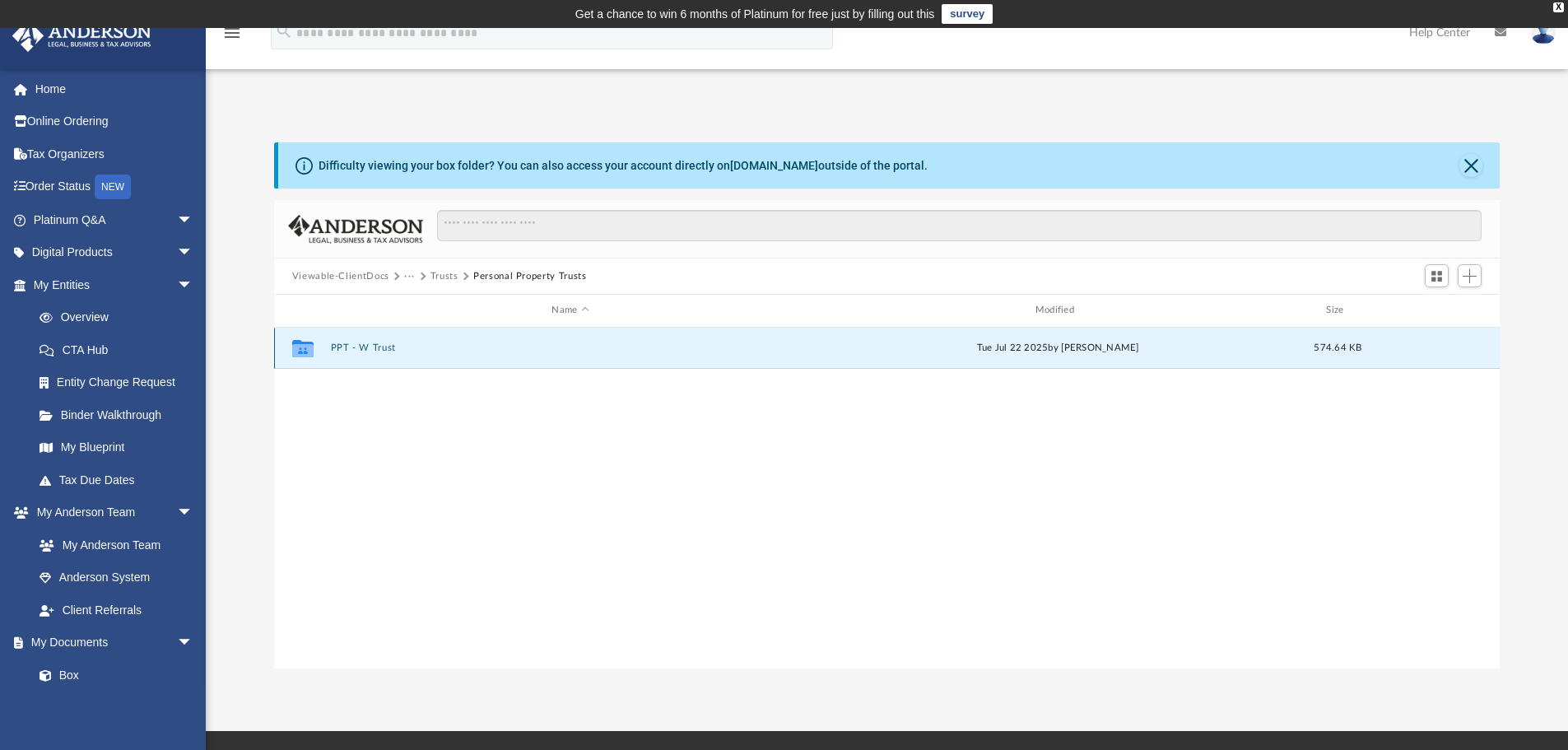
click at [368, 347] on button "PPT - W Trust" at bounding box center [570, 348] width 480 height 11
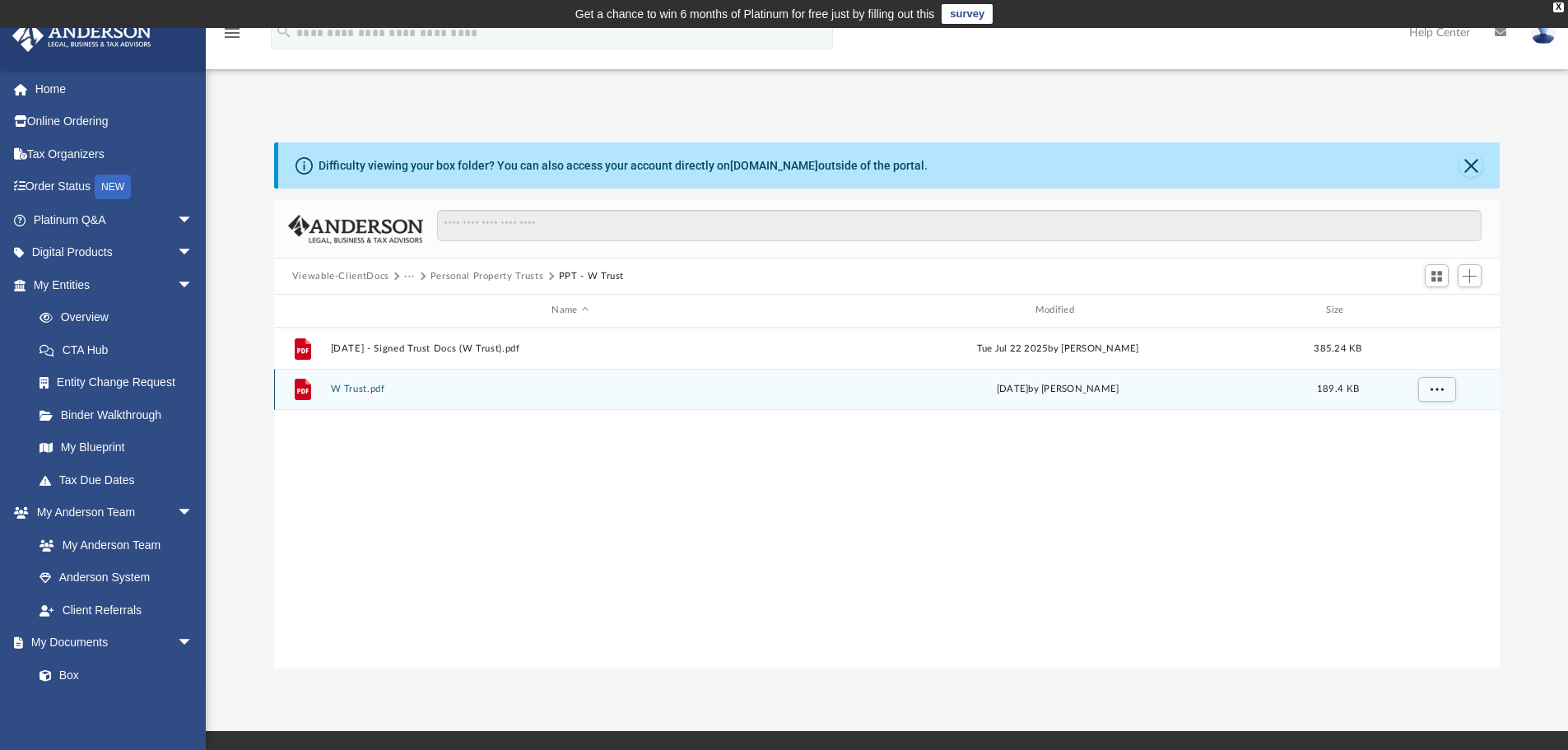
click at [355, 380] on div "File W Trust.pdf Tue Jun 17 2025 by Ashley Sevy 189.4 KB" at bounding box center [887, 389] width 1226 height 41
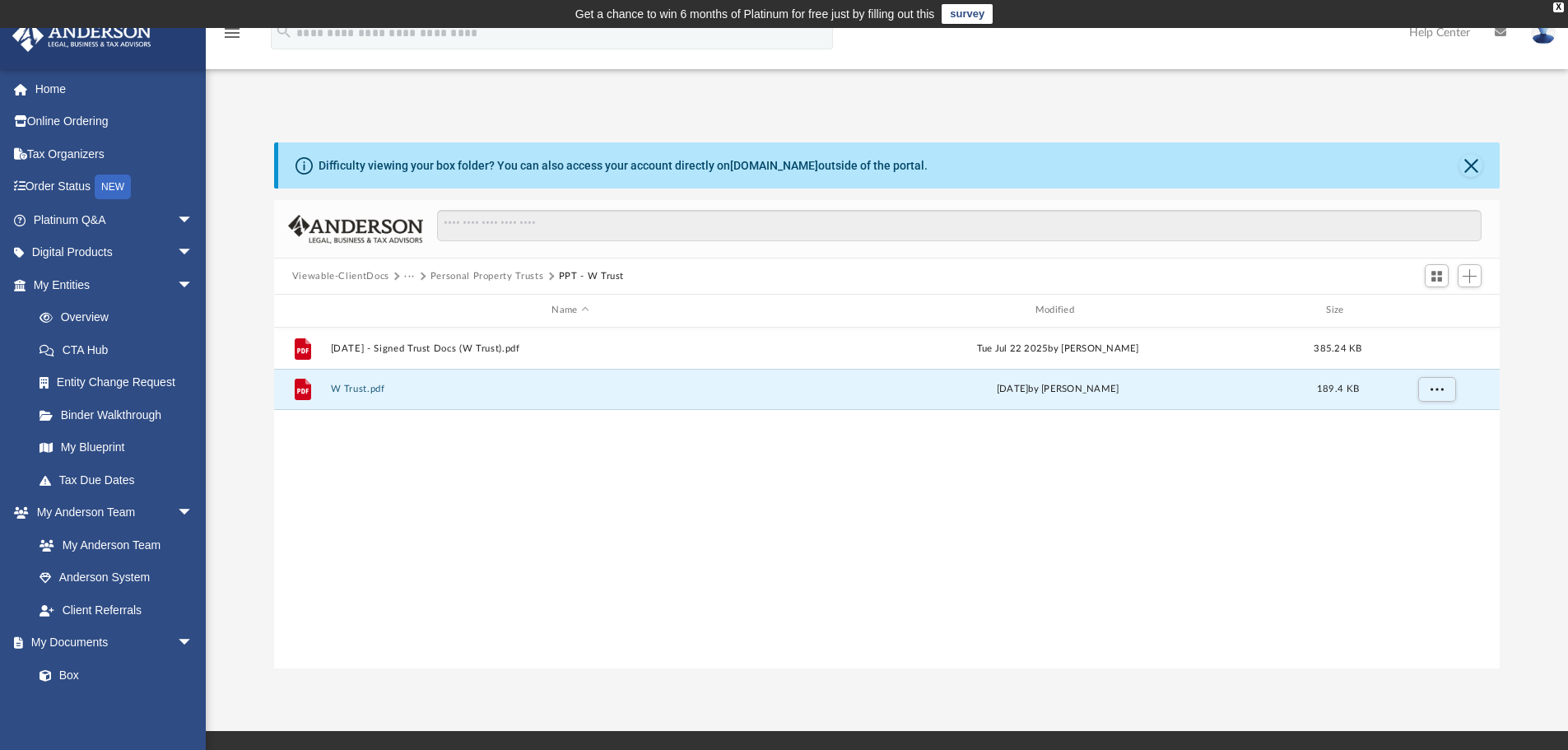
click at [510, 272] on button "Personal Property Trusts" at bounding box center [487, 277] width 114 height 15
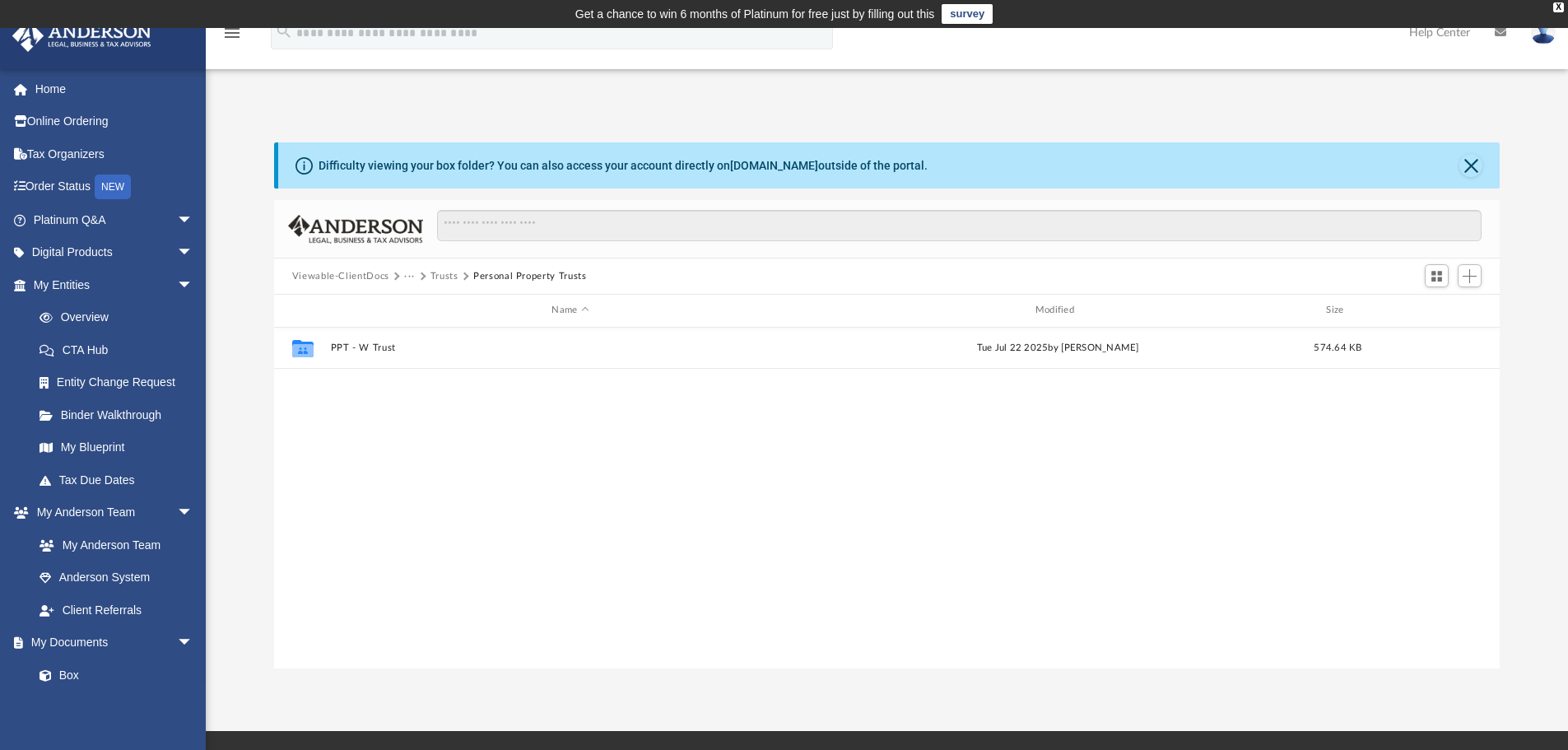
click at [446, 272] on button "Trusts" at bounding box center [444, 277] width 28 height 15
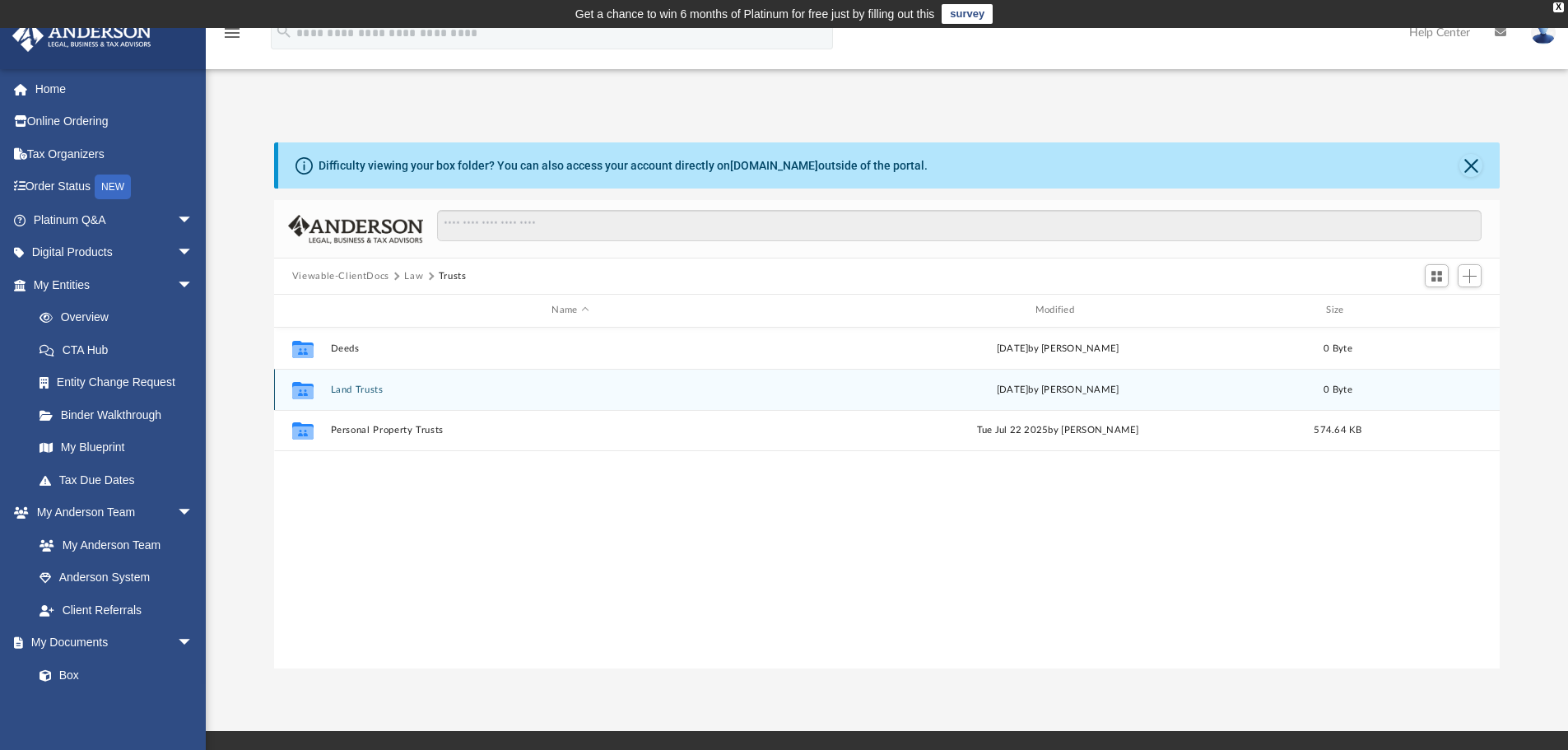
click at [354, 385] on button "Land Trusts" at bounding box center [570, 390] width 480 height 11
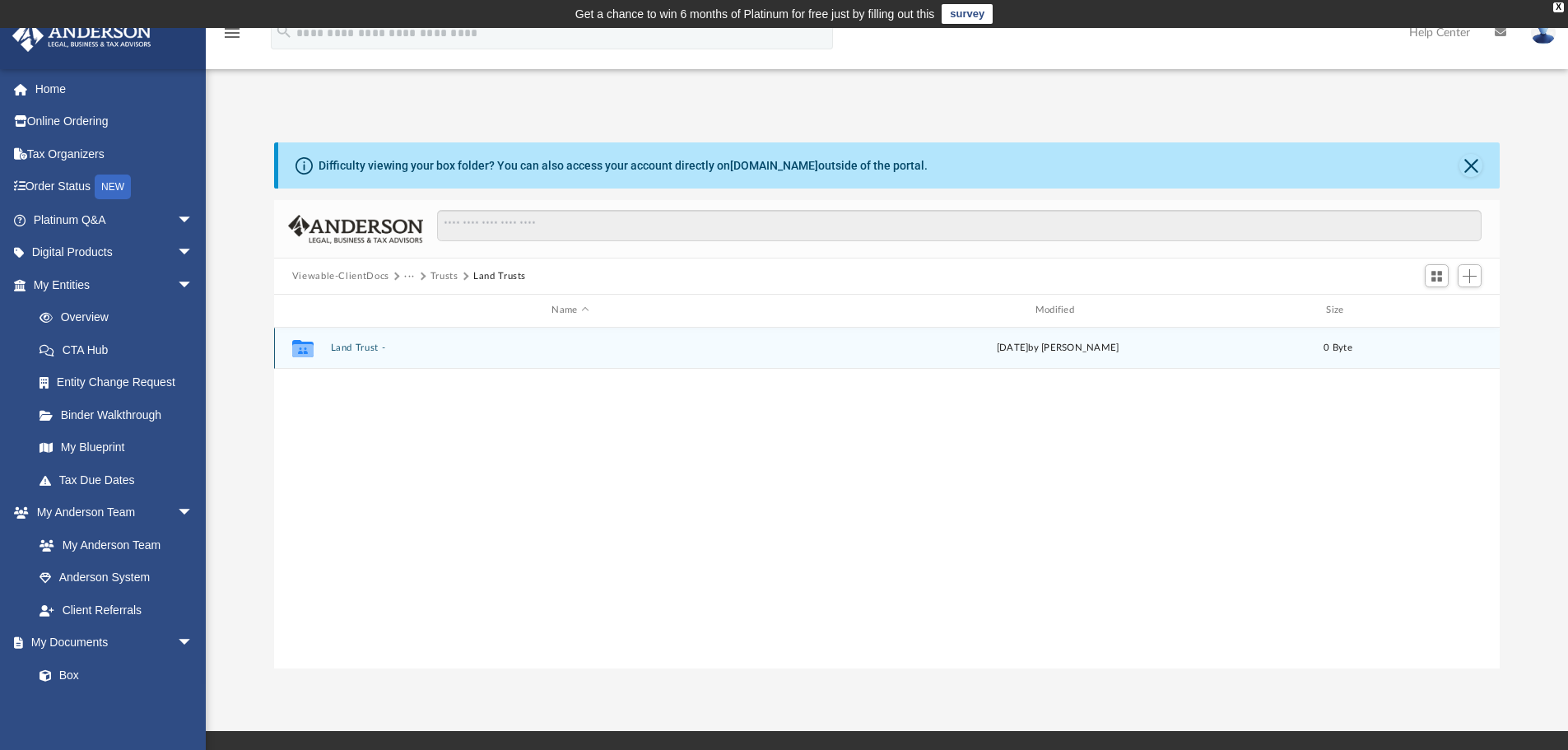
click at [359, 347] on button "Land Trust -" at bounding box center [570, 348] width 480 height 11
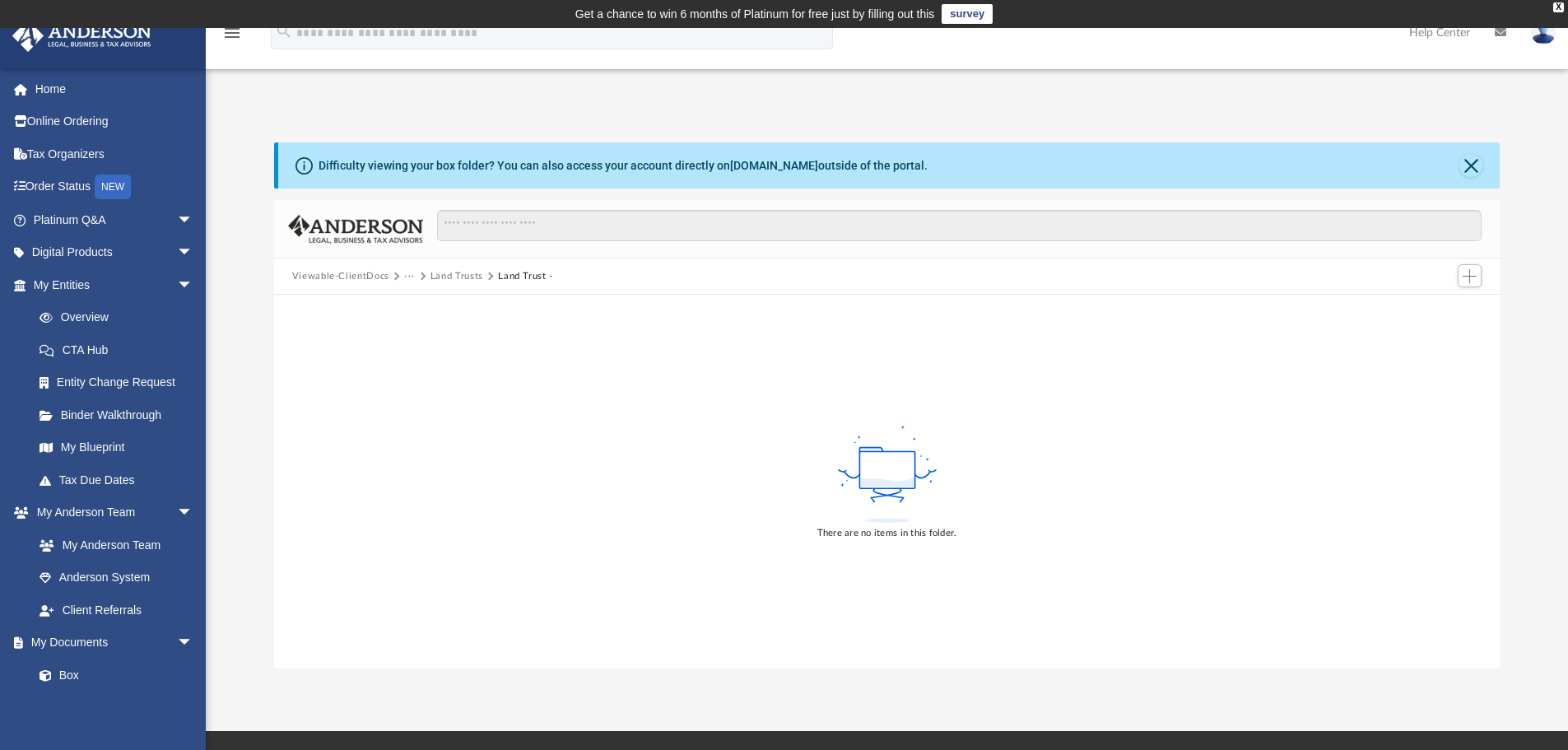
click at [456, 267] on div "Viewable-ClientDocs ··· Land Trusts Land Trust -" at bounding box center [887, 277] width 1226 height 37
click at [451, 276] on button "Land Trusts" at bounding box center [457, 277] width 53 height 15
click at [450, 276] on button "Trusts" at bounding box center [444, 277] width 28 height 15
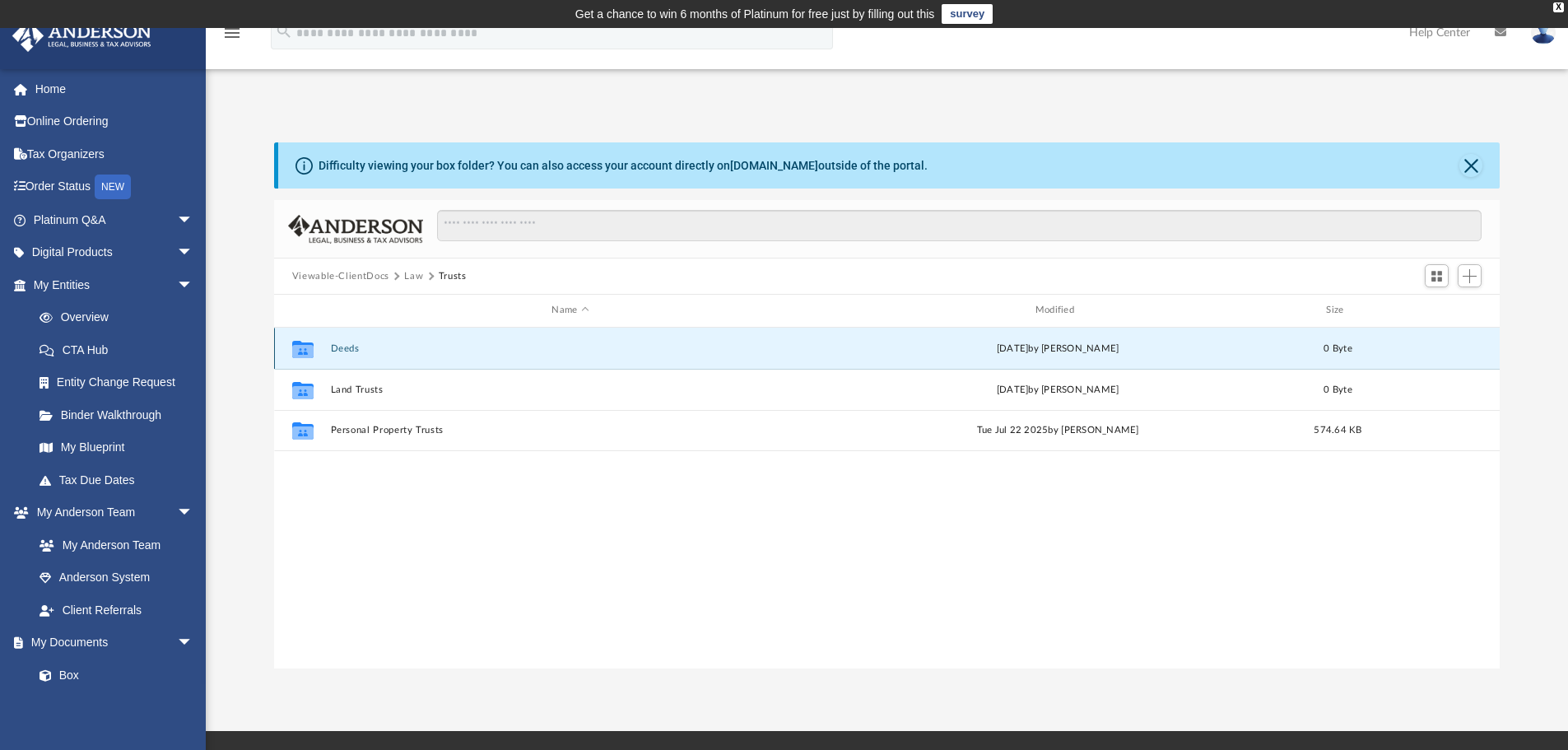
click at [342, 346] on button "Deeds" at bounding box center [570, 349] width 480 height 11
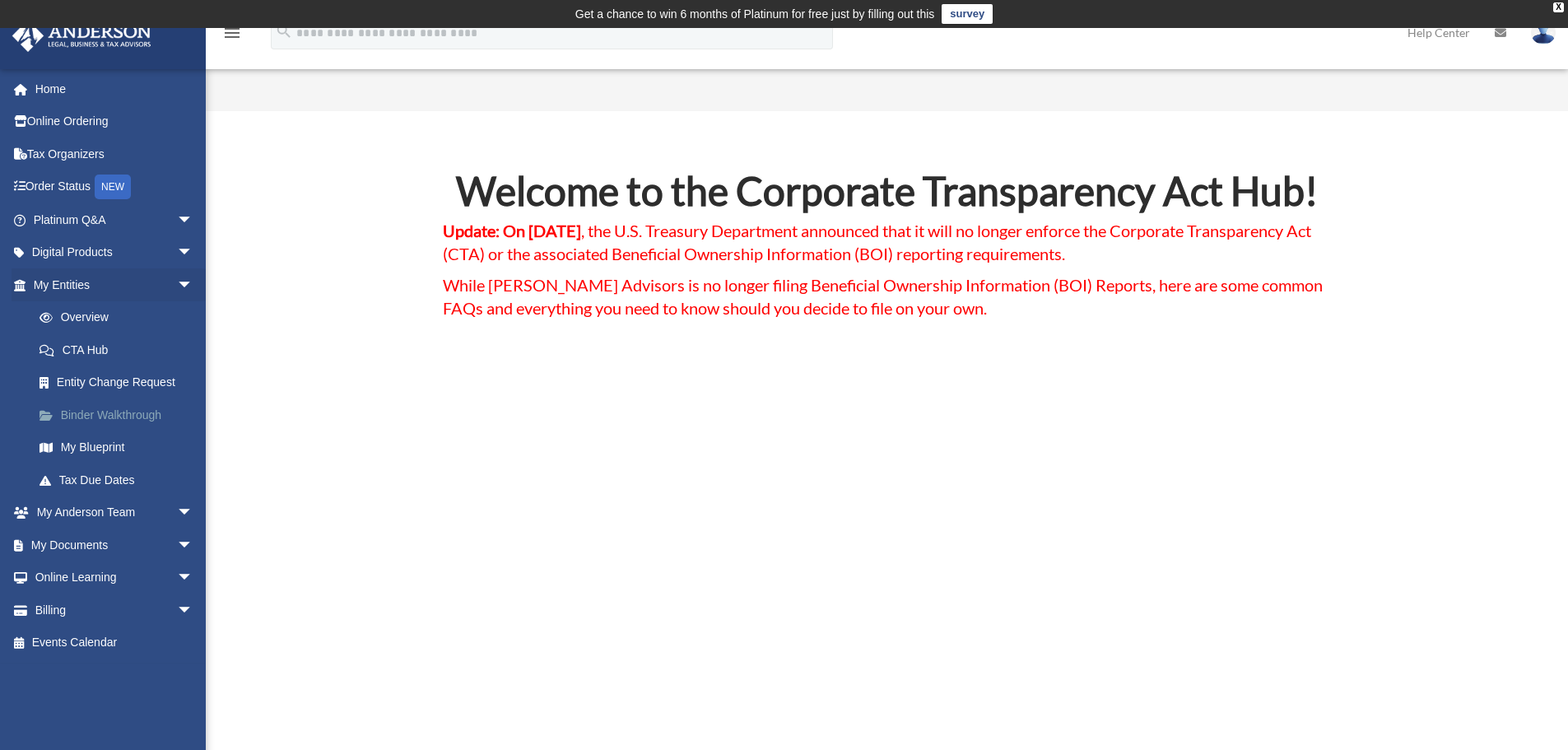
click at [113, 410] on link "Binder Walkthrough" at bounding box center [120, 415] width 195 height 33
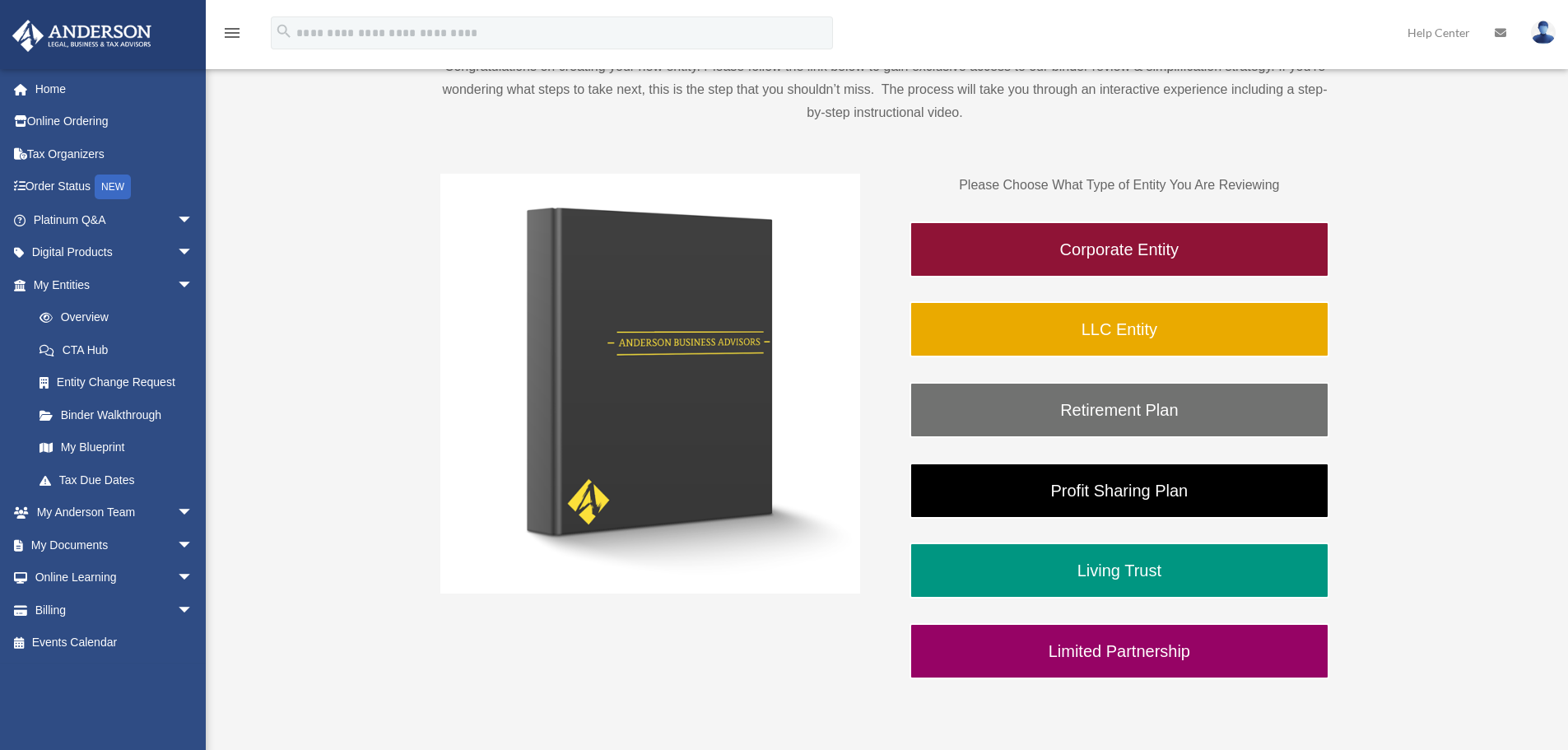
scroll to position [247, 0]
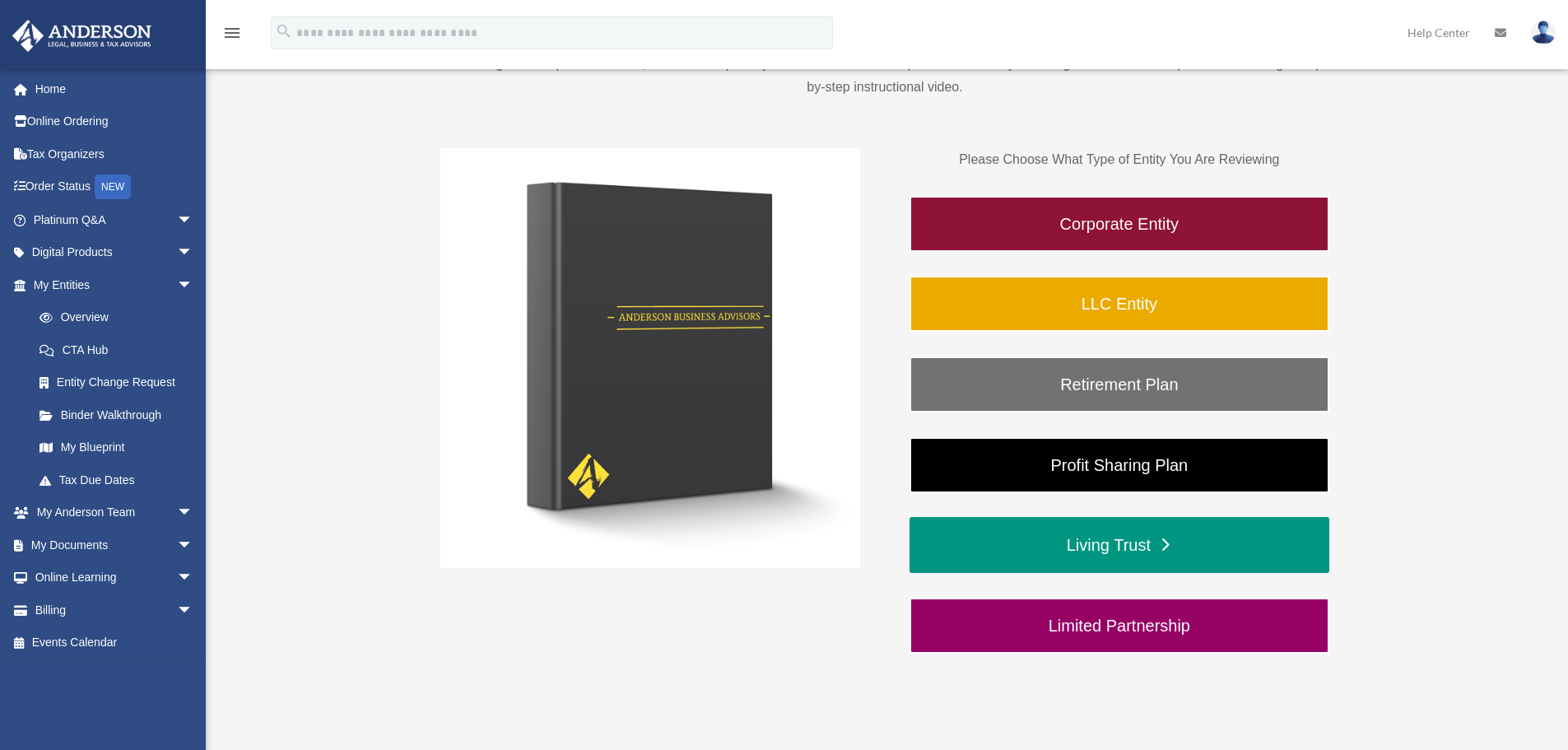
click at [1083, 546] on link "Living Trust" at bounding box center [1119, 544] width 419 height 56
